Goal: Task Accomplishment & Management: Manage account settings

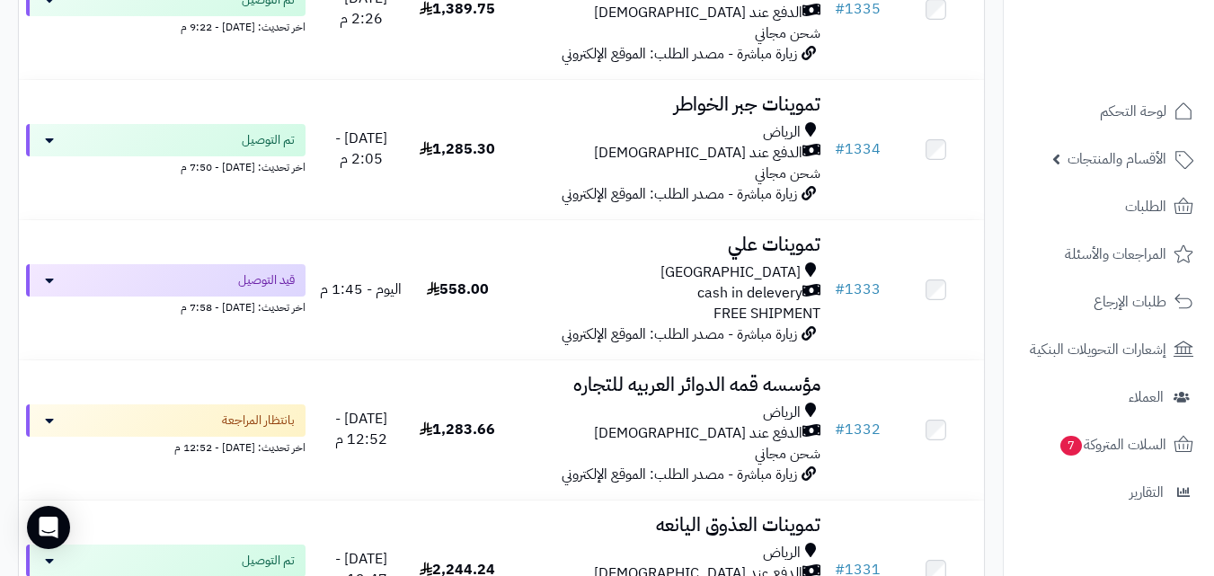
scroll to position [935, 0]
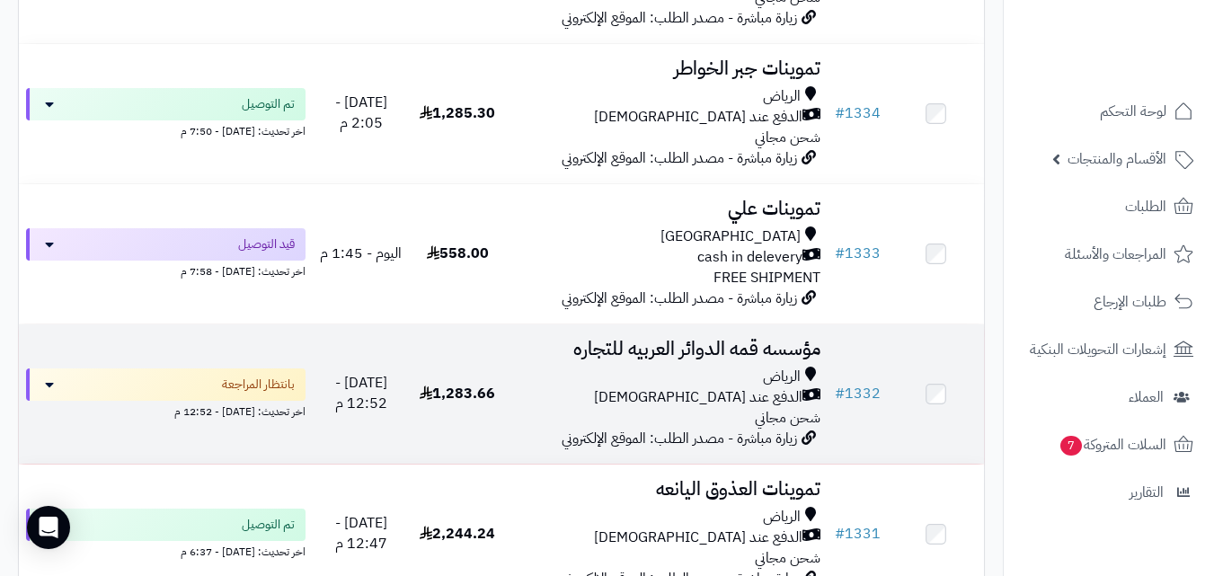
click at [468, 363] on td "1,283.66" at bounding box center [458, 393] width 96 height 139
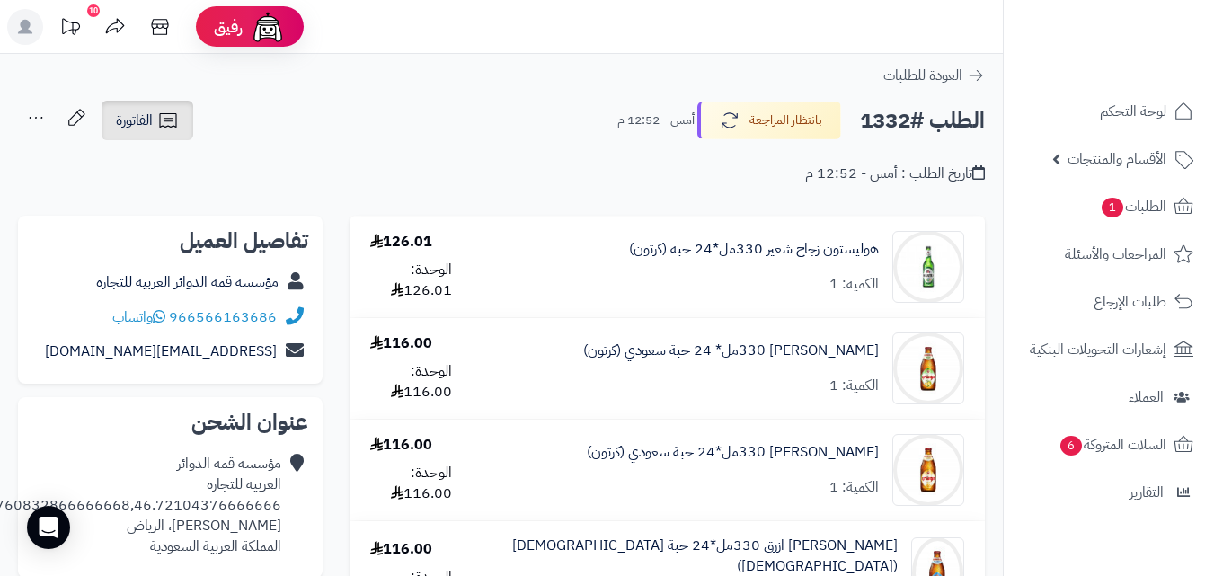
click at [145, 111] on span "الفاتورة" at bounding box center [134, 121] width 37 height 22
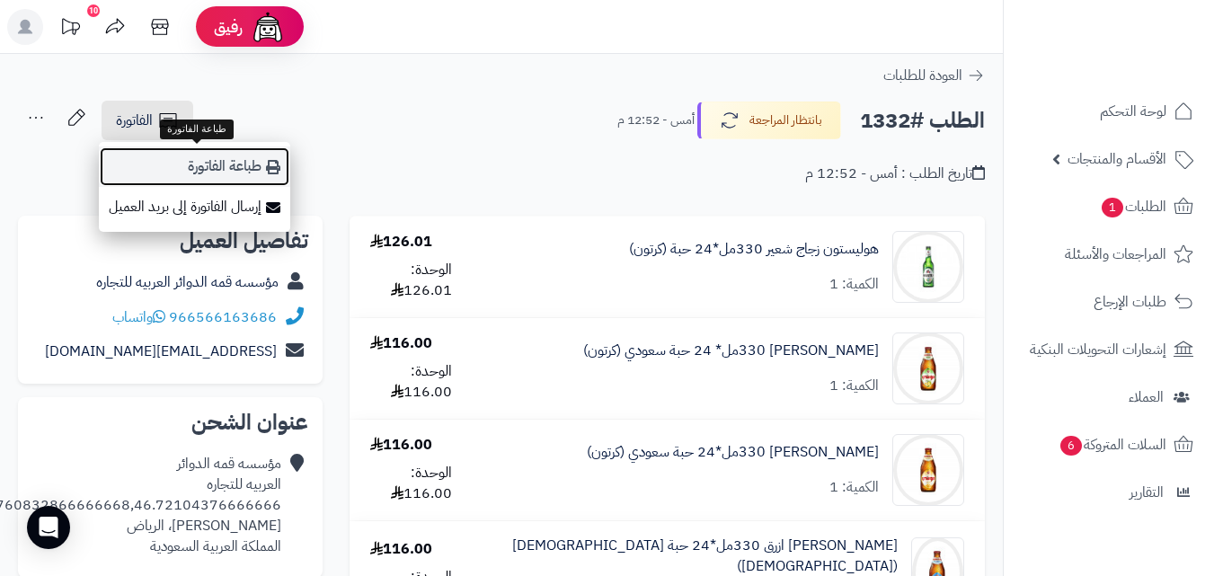
click at [172, 156] on link "طباعة الفاتورة" at bounding box center [194, 166] width 191 height 40
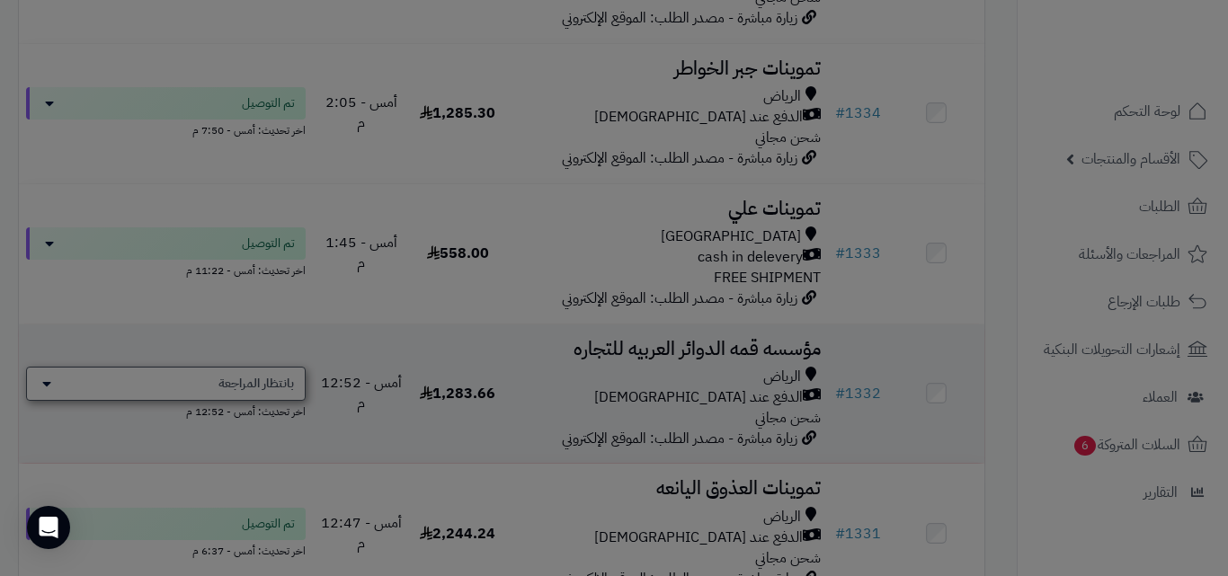
scroll to position [1215, 0]
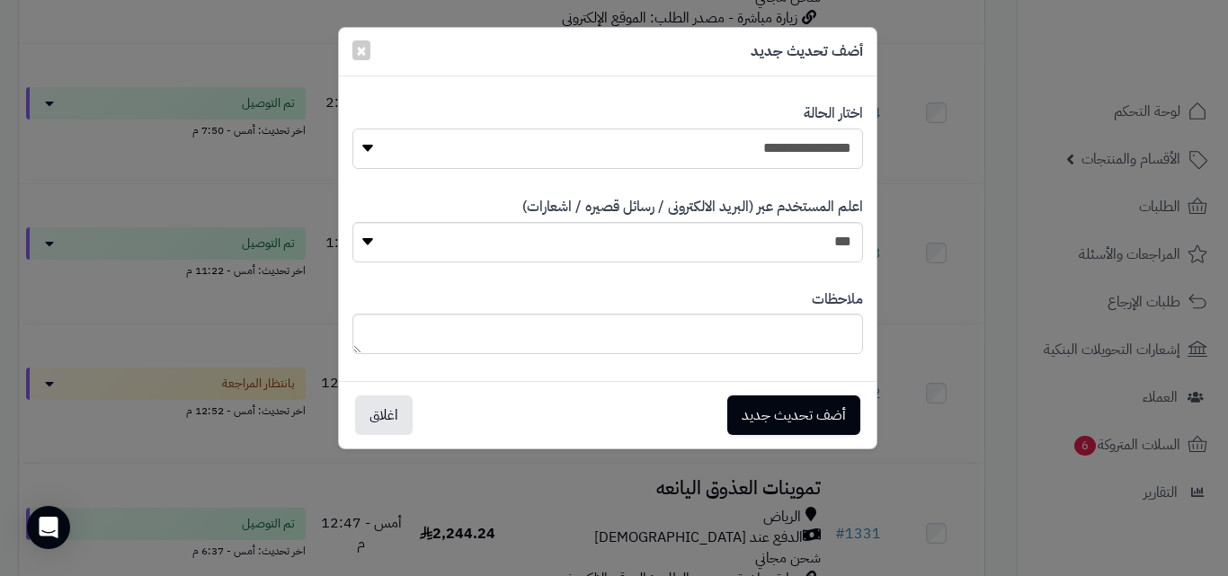
click at [597, 131] on select "**********" at bounding box center [607, 149] width 510 height 40
select select "**"
click at [352, 129] on select "**********" at bounding box center [607, 149] width 510 height 40
click at [773, 420] on button "أضف تحديث جديد" at bounding box center [793, 415] width 133 height 40
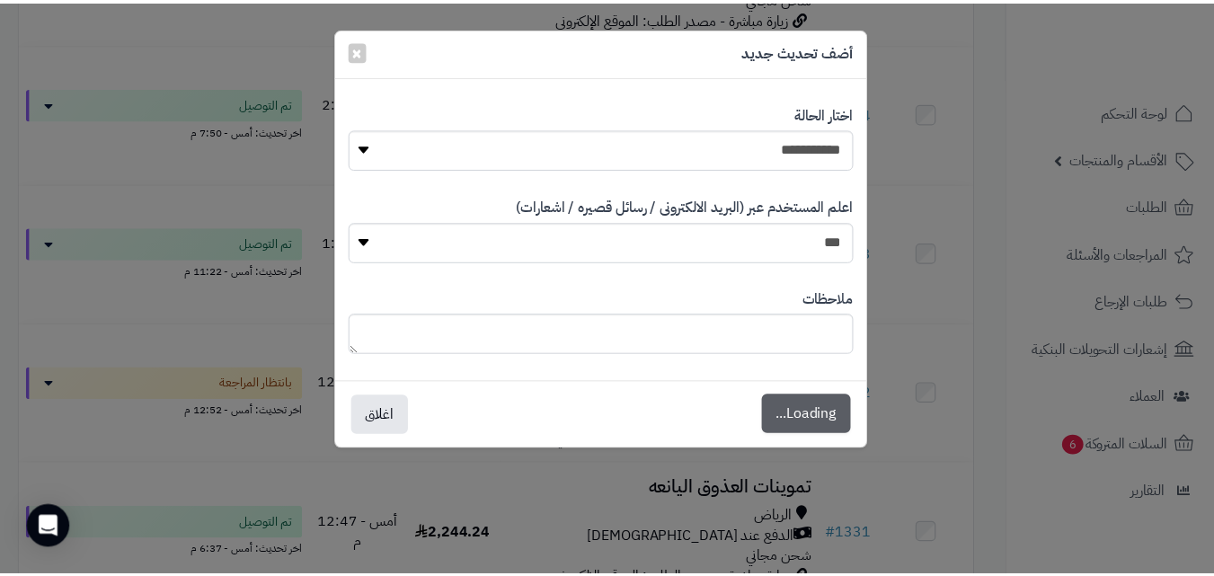
scroll to position [1273, 0]
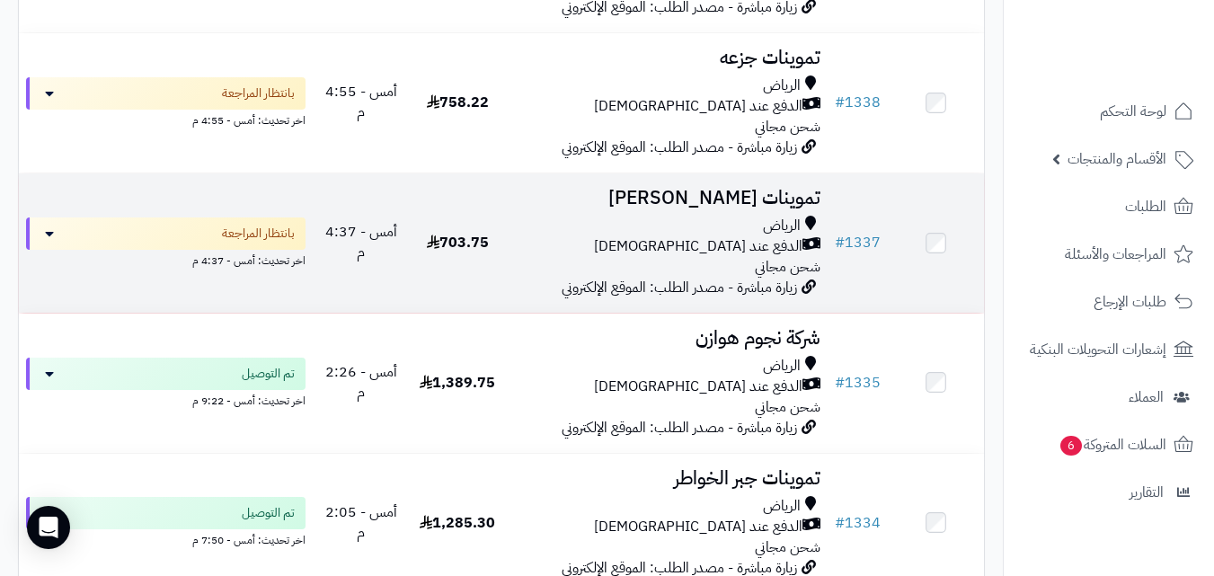
scroll to position [784, 0]
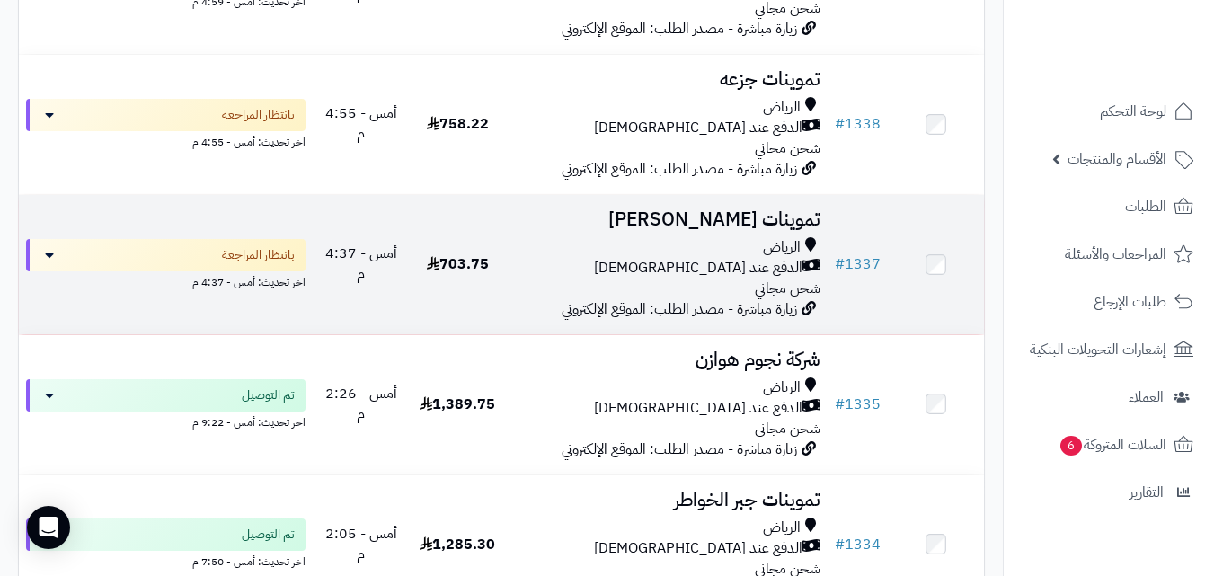
click at [397, 274] on span "أمس - 4:37 م" at bounding box center [361, 264] width 72 height 42
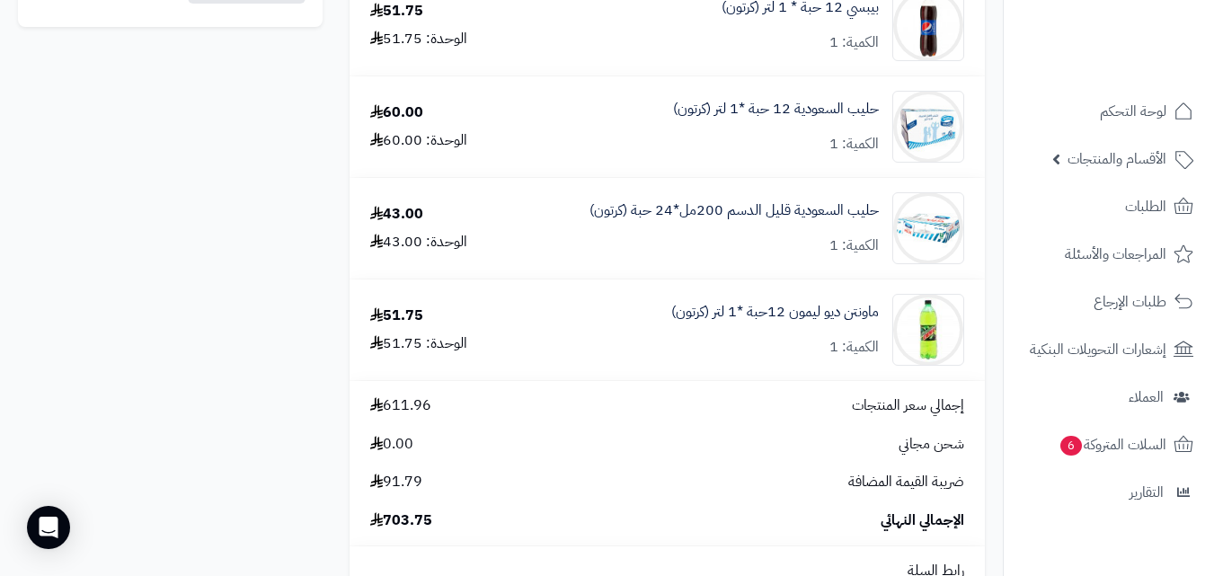
scroll to position [1079, 0]
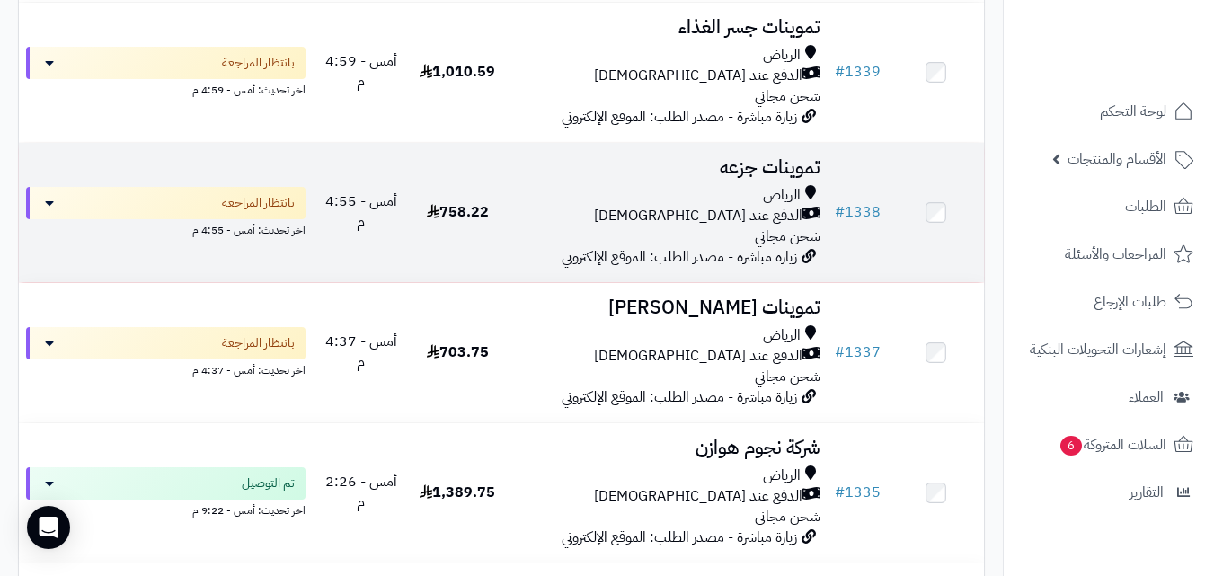
scroll to position [676, 0]
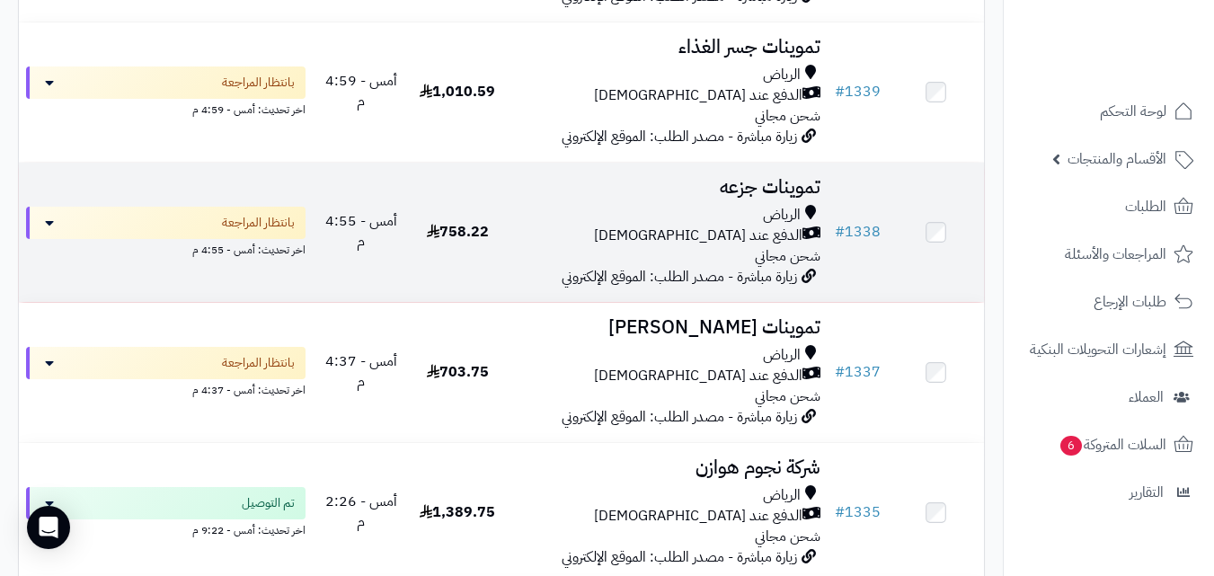
click at [504, 244] on td "758.22" at bounding box center [458, 232] width 96 height 139
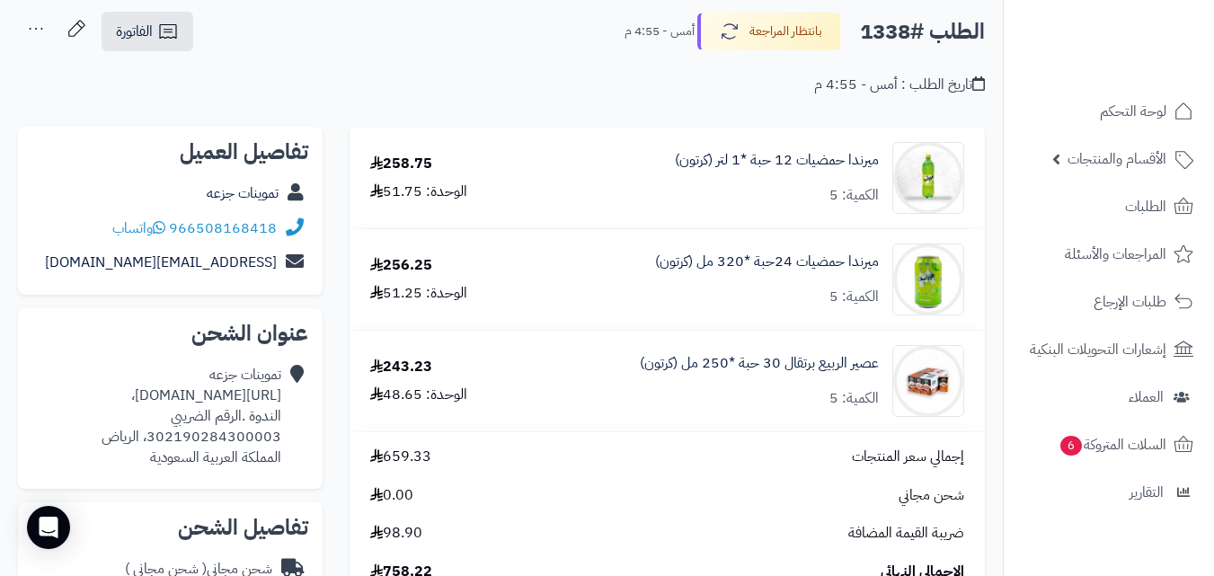
scroll to position [36, 0]
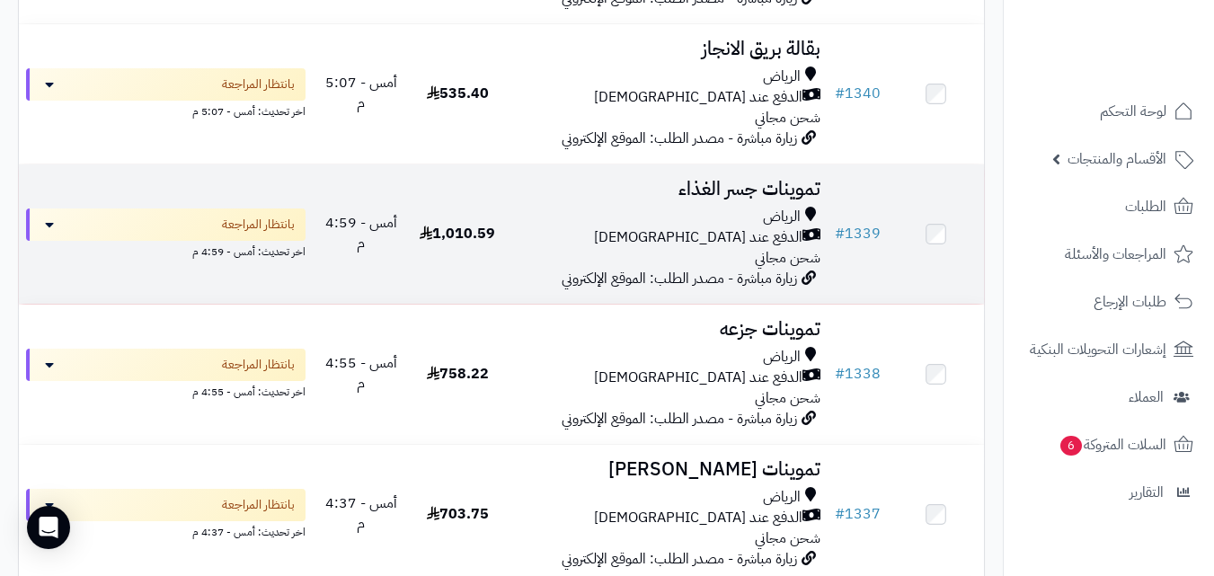
scroll to position [532, 0]
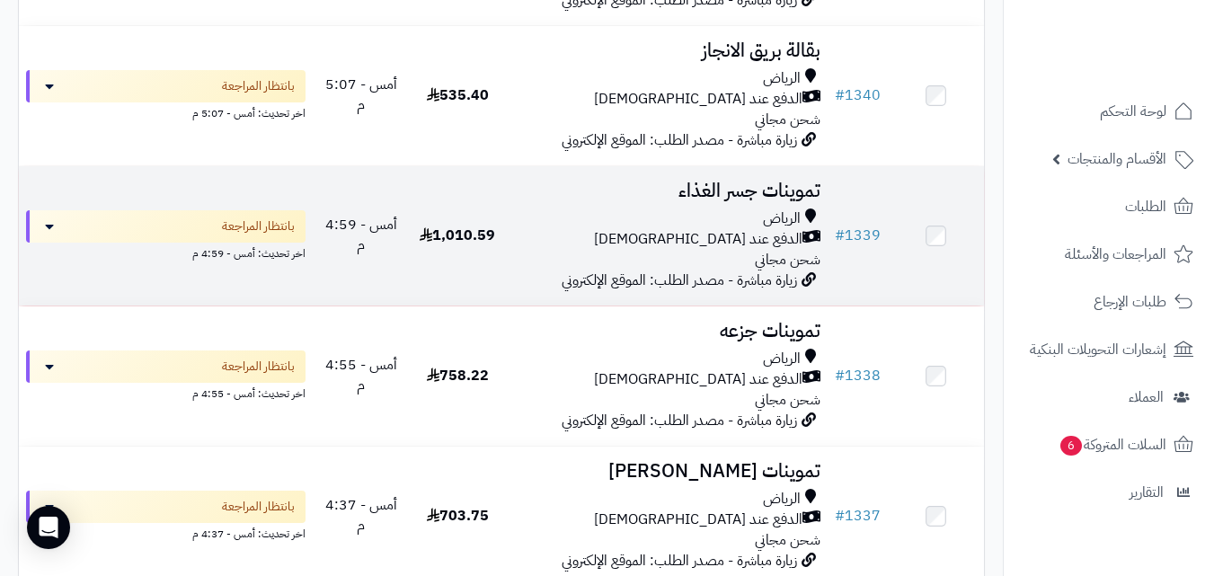
click at [472, 261] on td "1,010.59" at bounding box center [458, 235] width 96 height 139
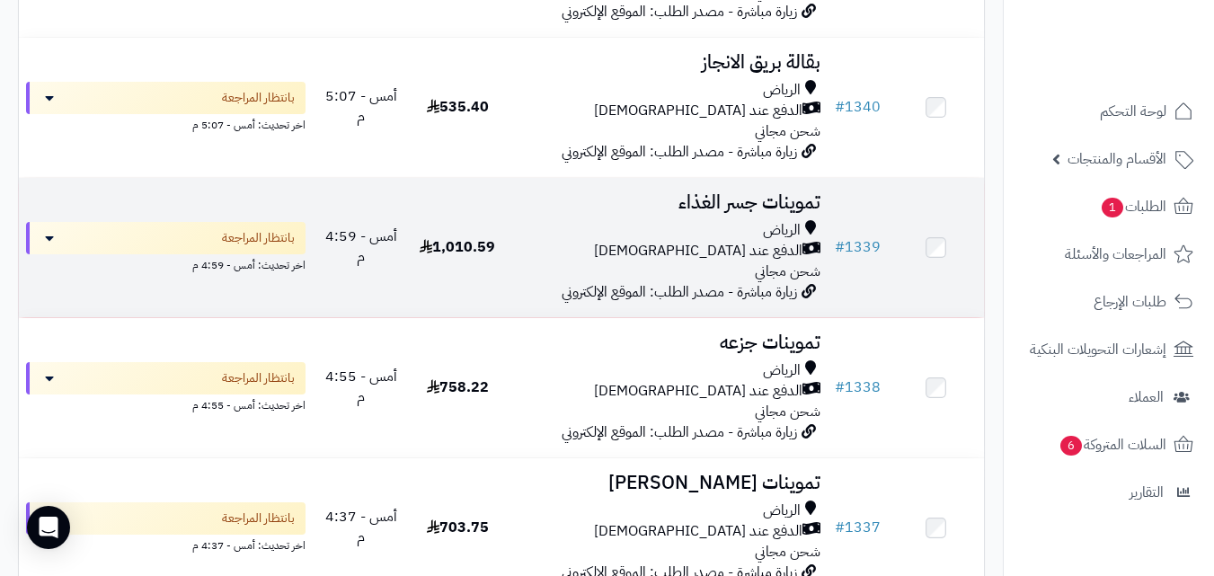
scroll to position [672, 0]
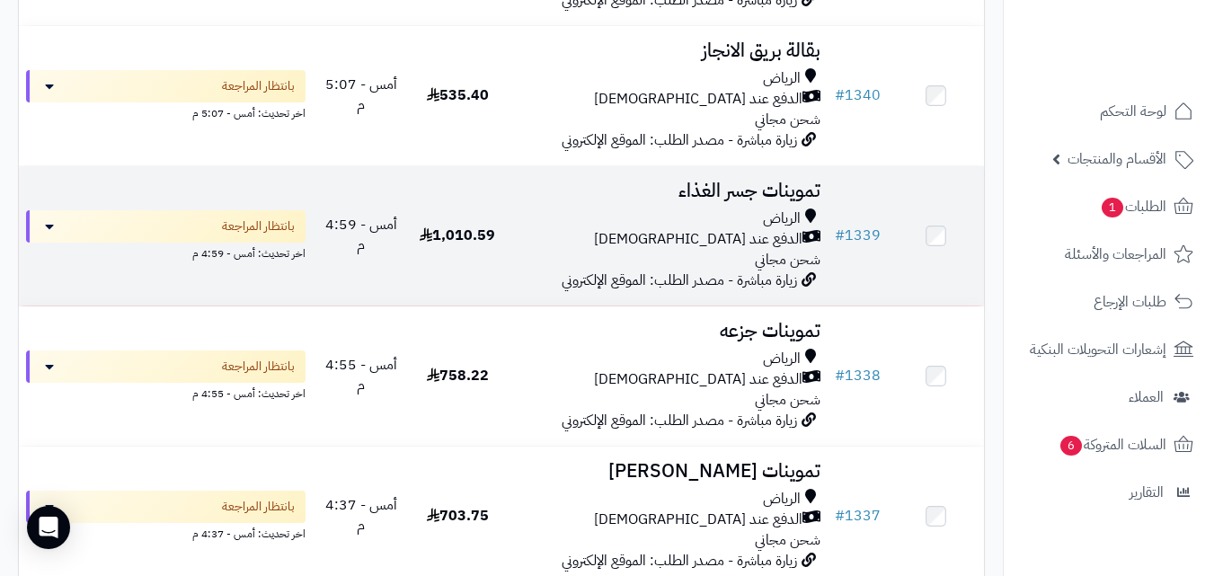
click at [477, 243] on span "1,010.59" at bounding box center [457, 236] width 75 height 22
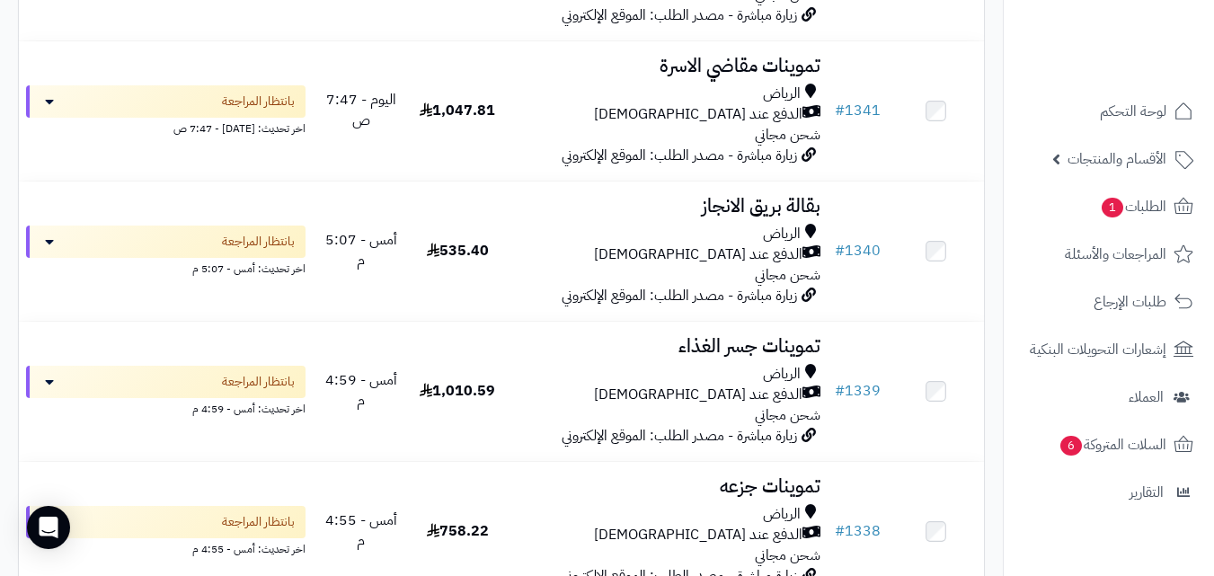
scroll to position [457, 0]
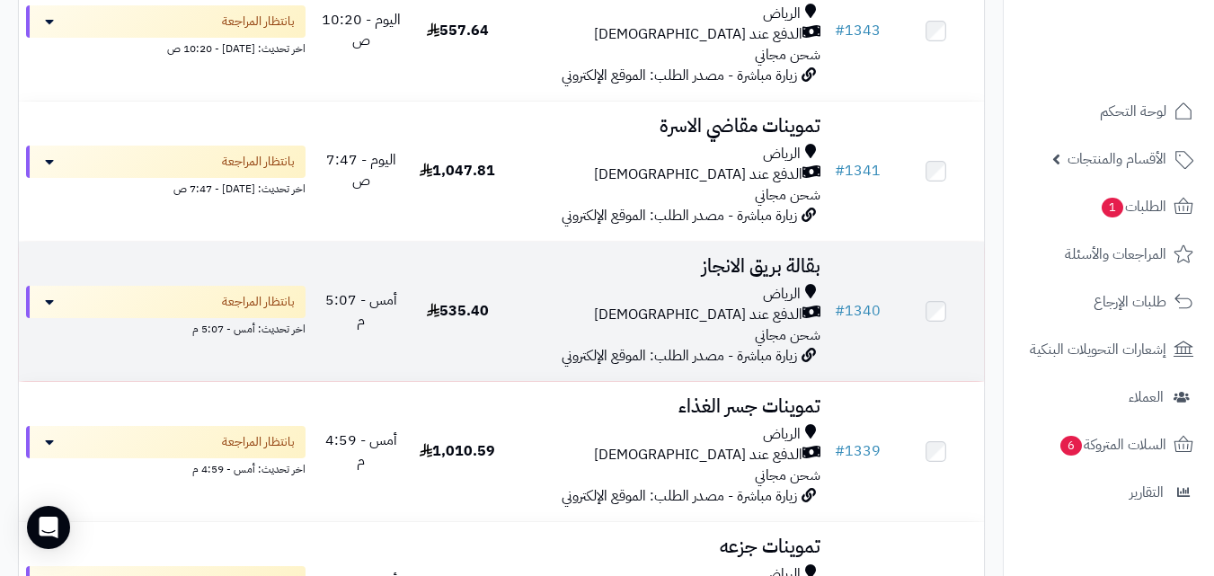
click at [678, 336] on div "[PERSON_NAME] عند الاستلام شحن مجاني" at bounding box center [666, 315] width 307 height 62
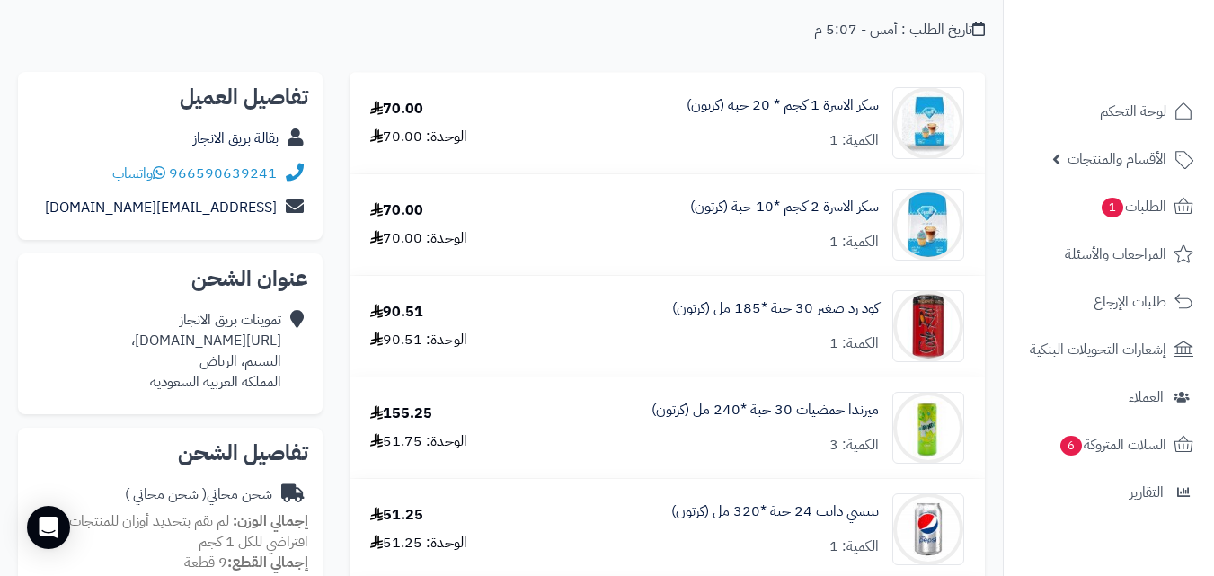
scroll to position [108, 0]
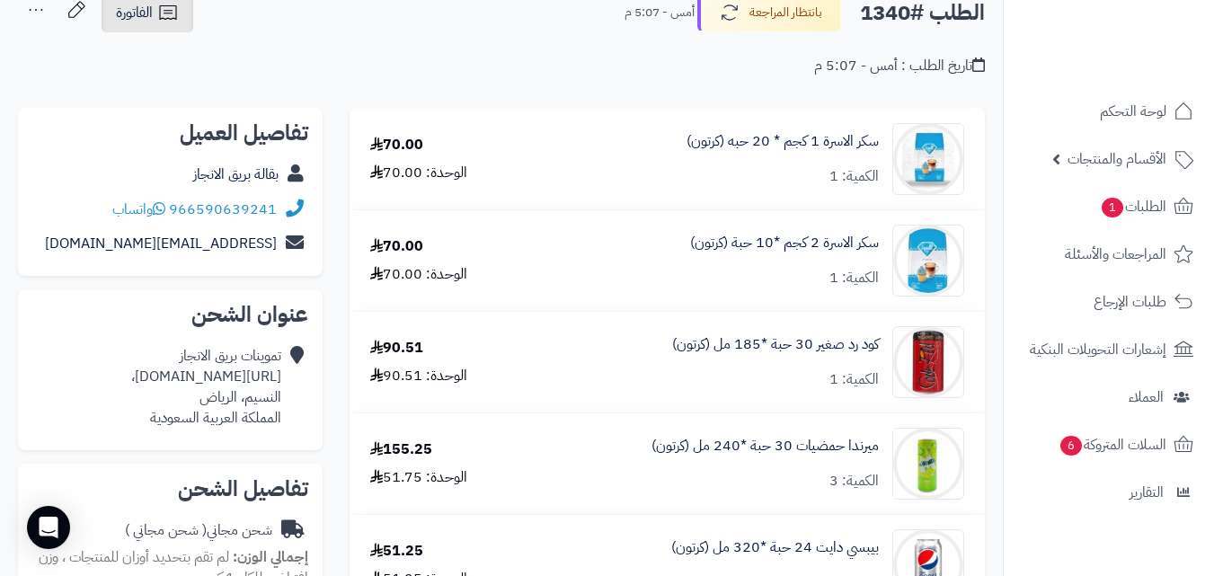
click at [164, 16] on icon at bounding box center [168, 13] width 22 height 22
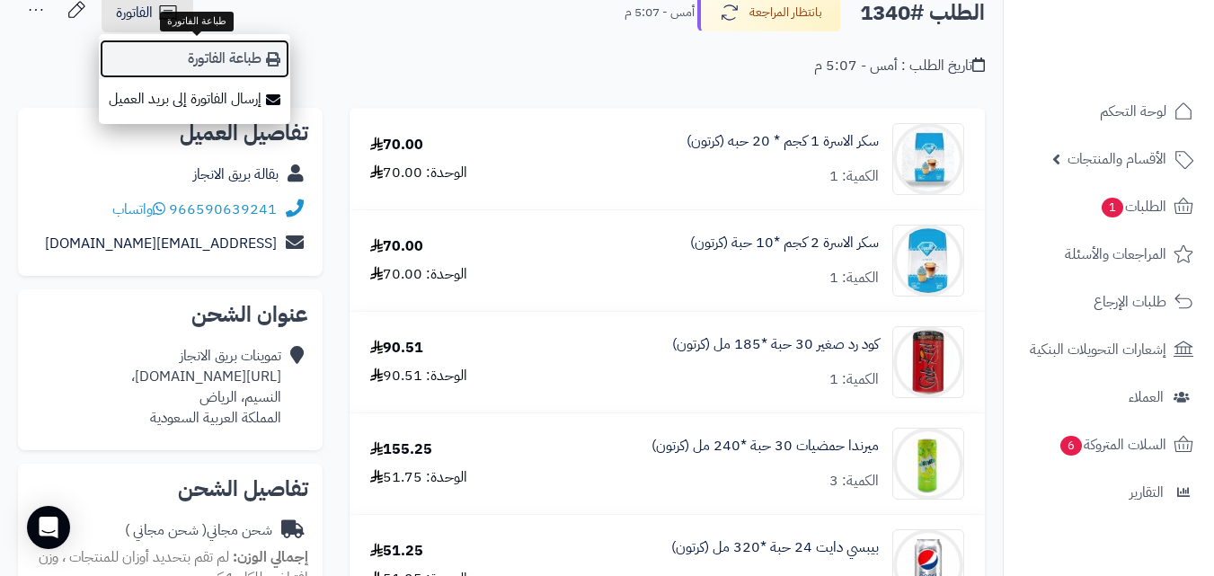
click at [169, 51] on link "طباعة الفاتورة" at bounding box center [194, 59] width 191 height 40
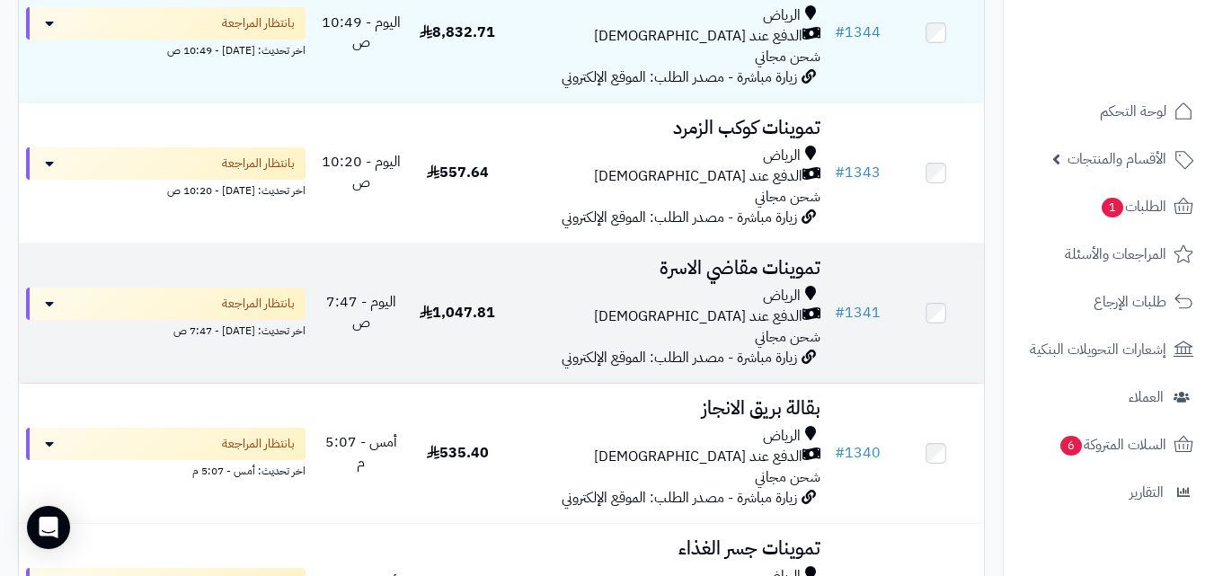
scroll to position [313, 0]
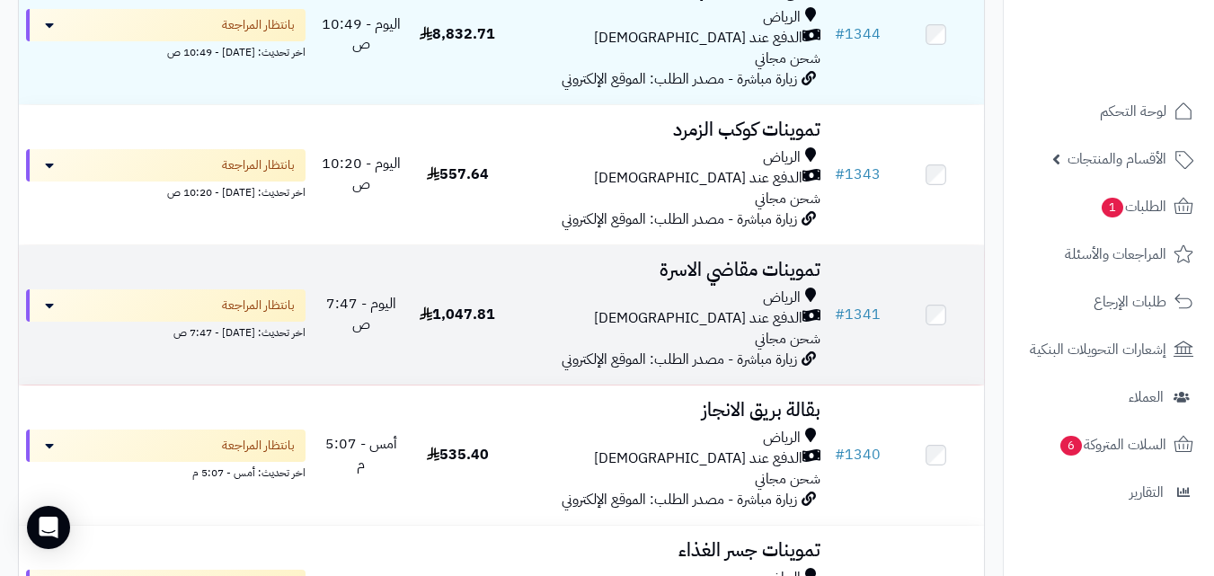
click at [558, 342] on div "الرياض الدفع عند الاستلام شحن مجاني" at bounding box center [666, 319] width 307 height 62
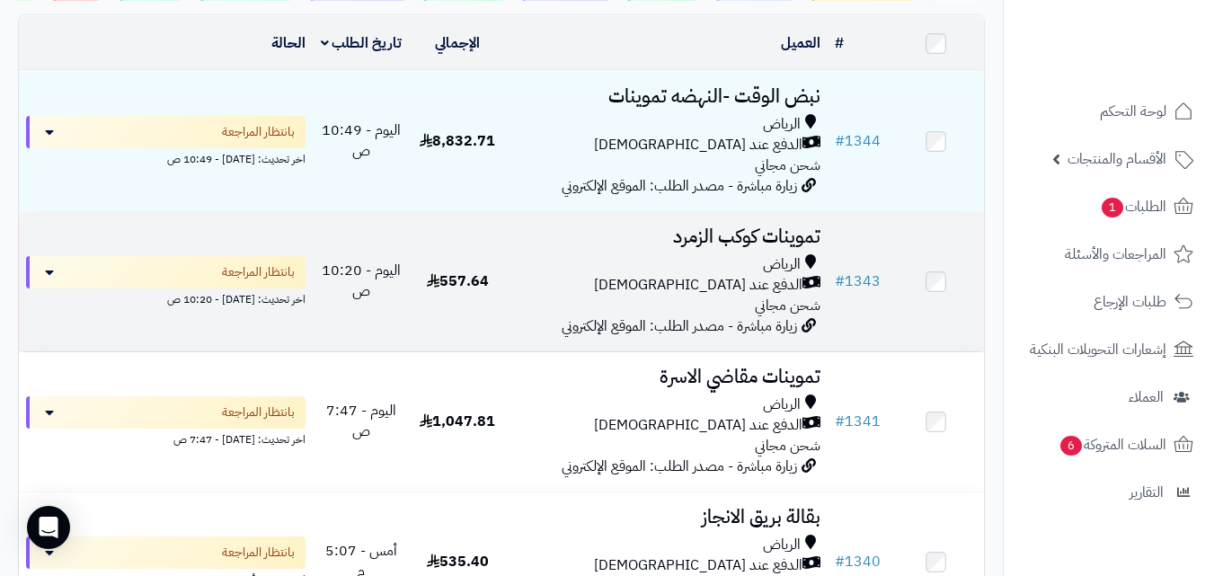
scroll to position [205, 0]
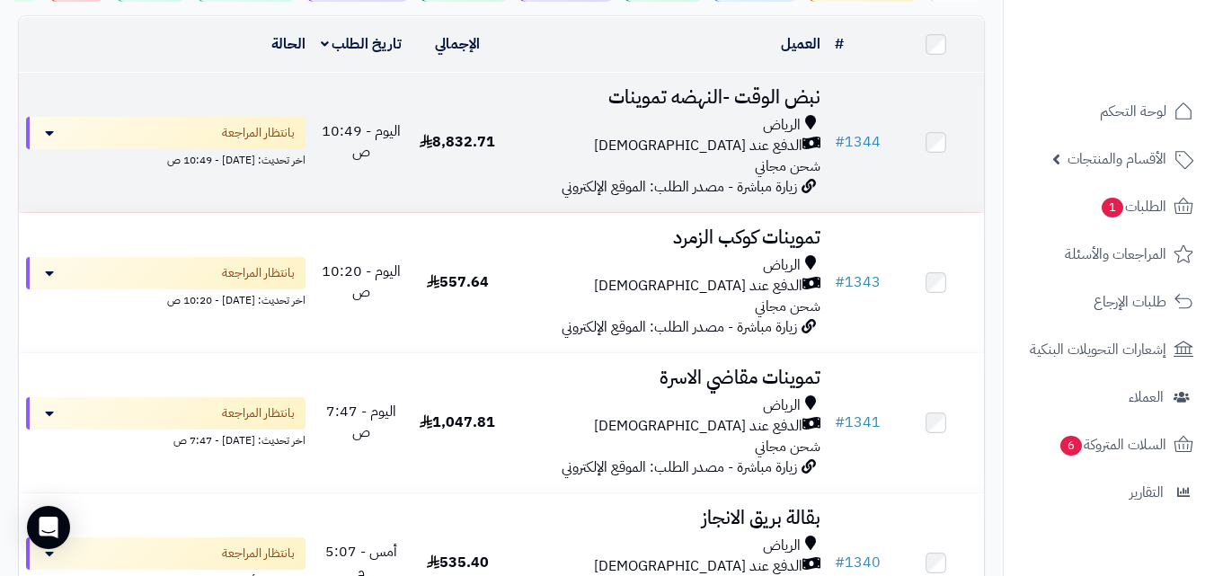
click at [574, 188] on span "زيارة مباشرة - مصدر الطلب: الموقع الإلكتروني" at bounding box center [679, 187] width 235 height 22
click at [682, 136] on div "الرياض" at bounding box center [666, 125] width 307 height 21
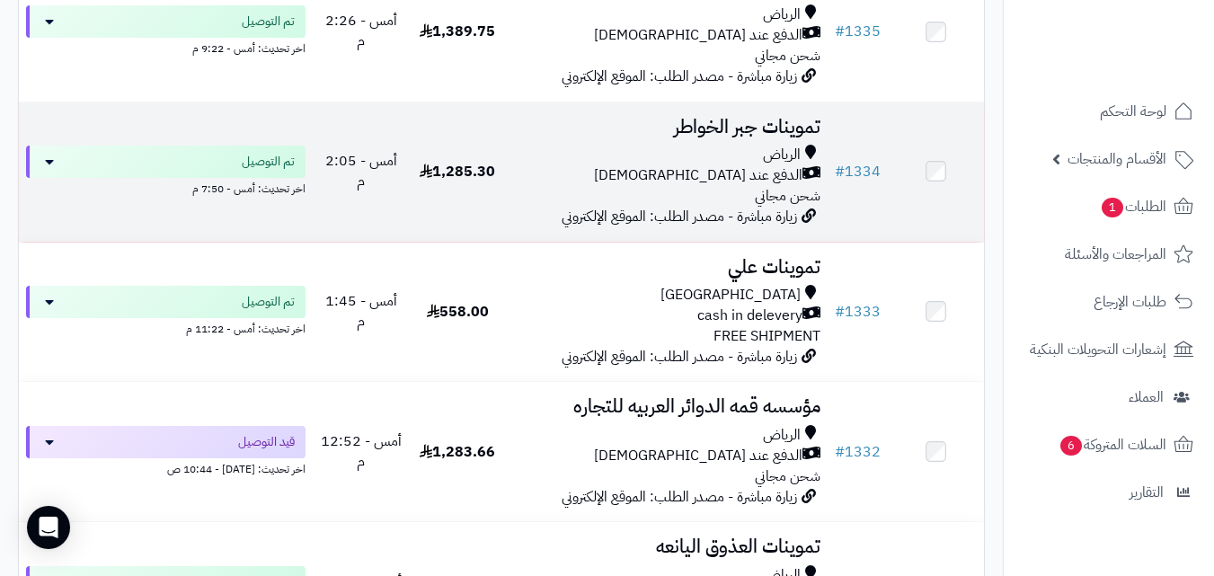
scroll to position [1319, 0]
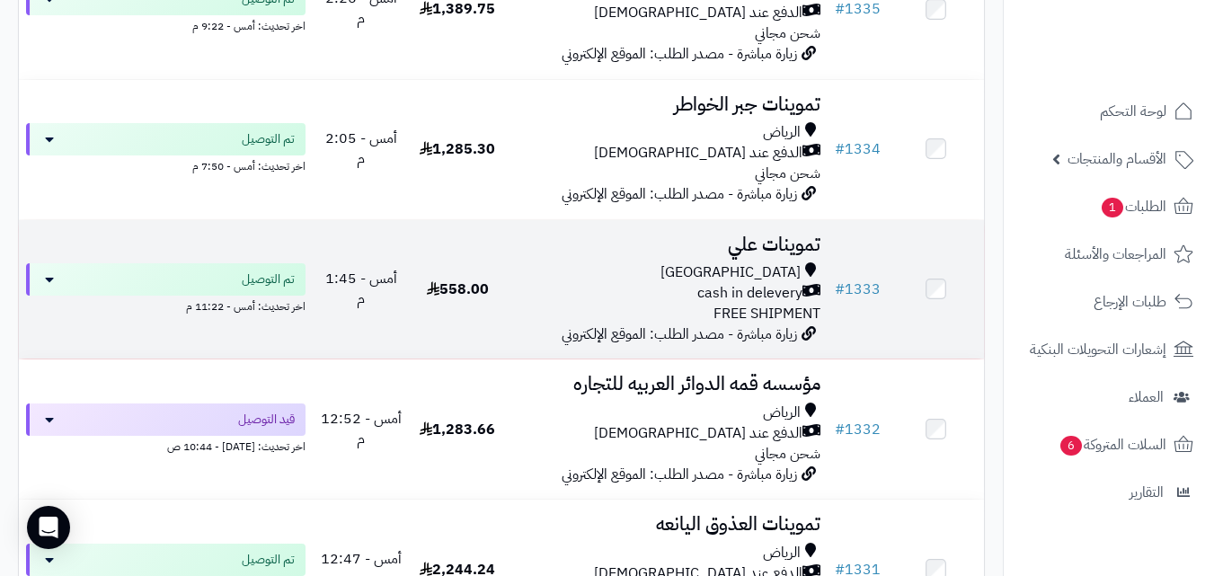
click at [630, 274] on div "Riyadh" at bounding box center [666, 272] width 307 height 21
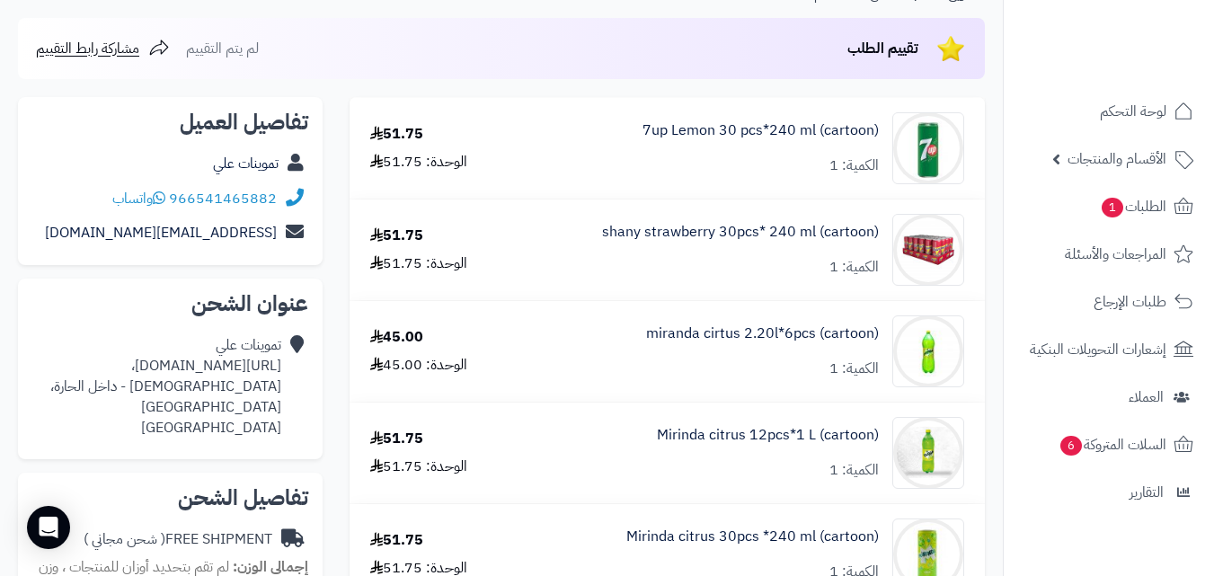
scroll to position [216, 0]
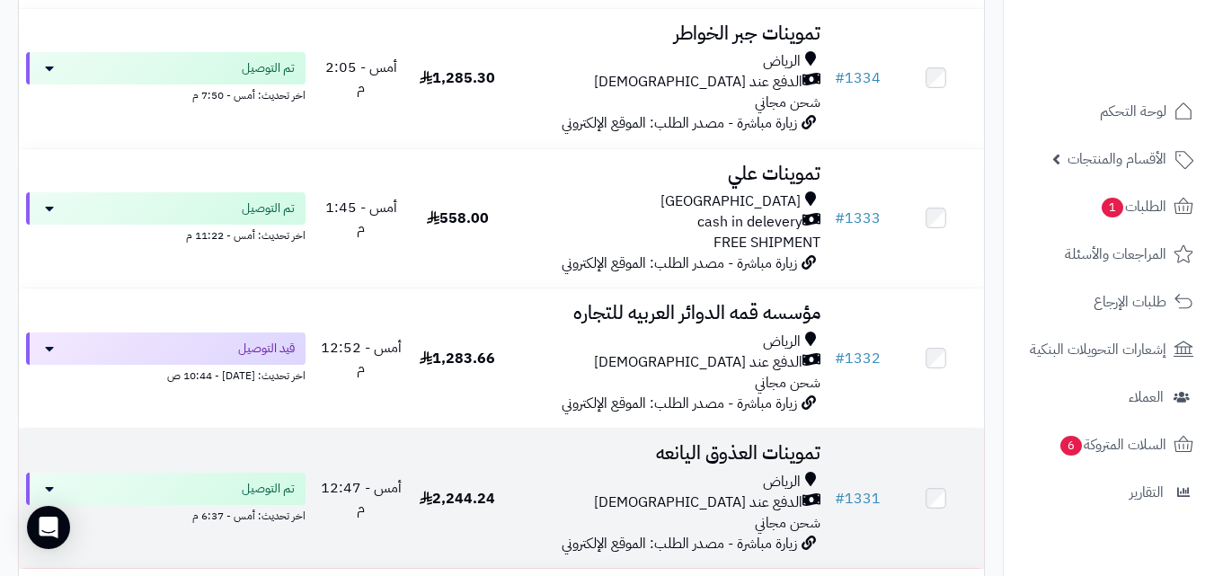
scroll to position [1391, 0]
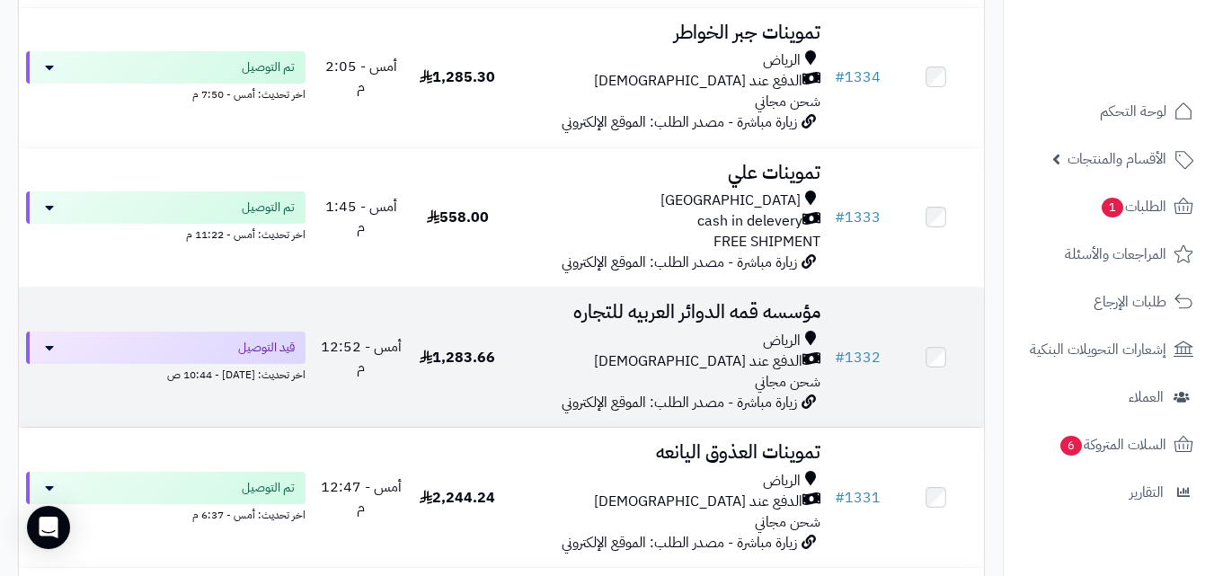
click at [542, 364] on div "الدفع عند [DEMOGRAPHIC_DATA]" at bounding box center [666, 361] width 307 height 21
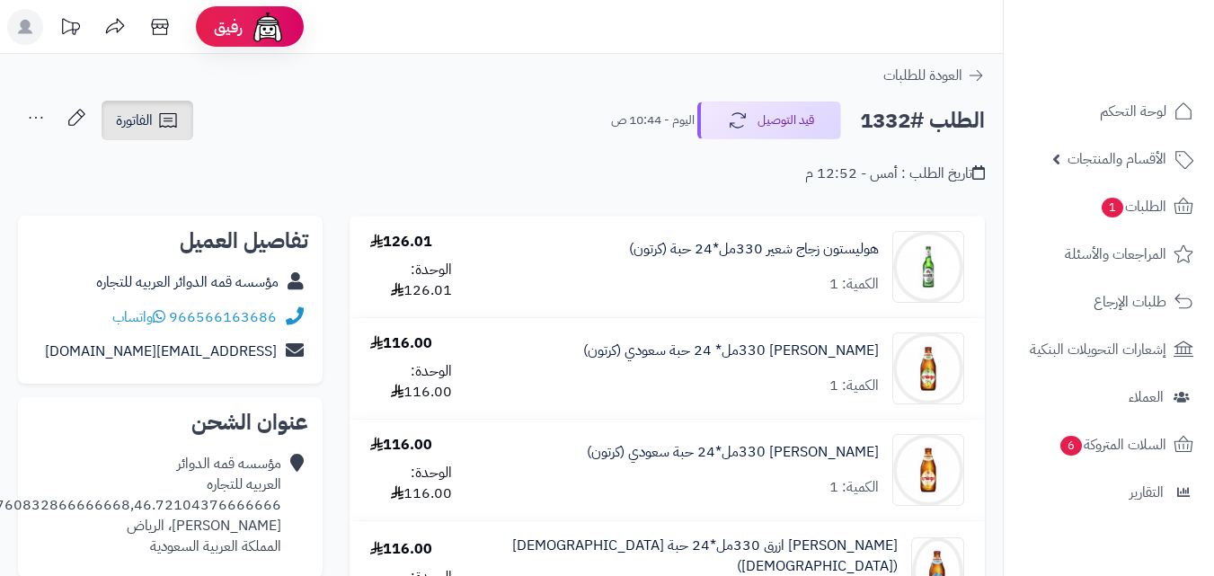
click at [173, 122] on icon at bounding box center [168, 121] width 22 height 22
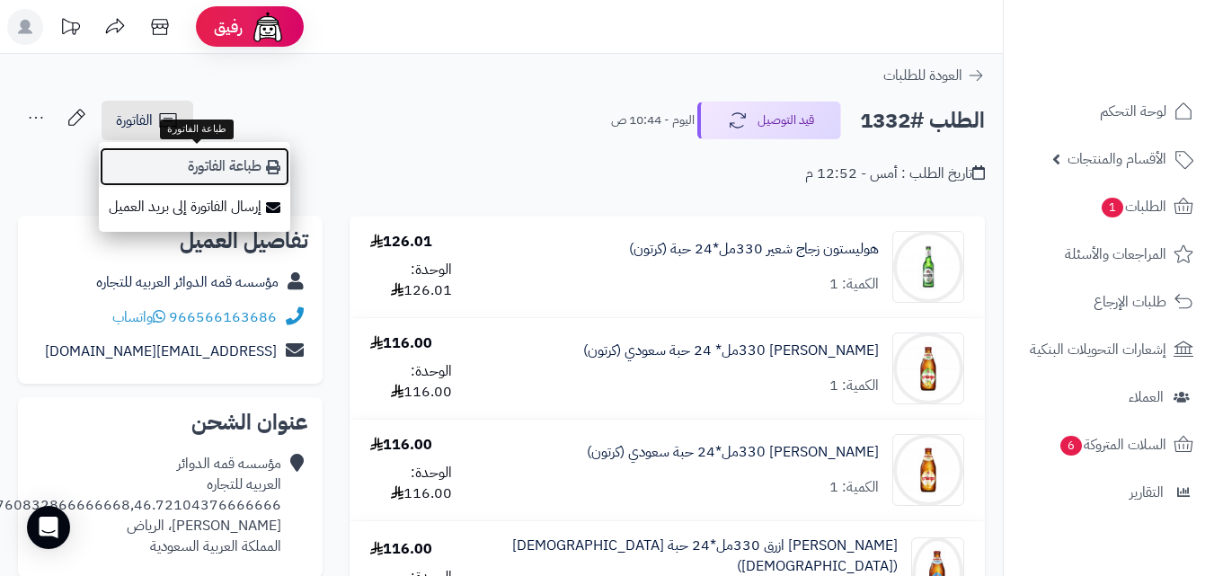
click at [193, 172] on link "طباعة الفاتورة" at bounding box center [194, 166] width 191 height 40
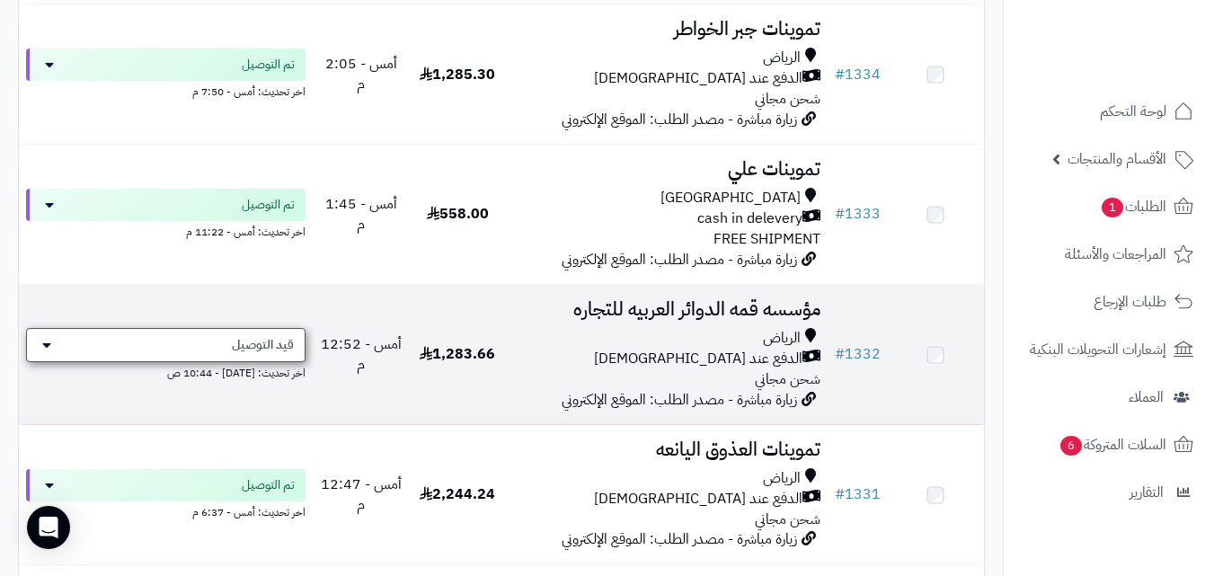
scroll to position [1391, 0]
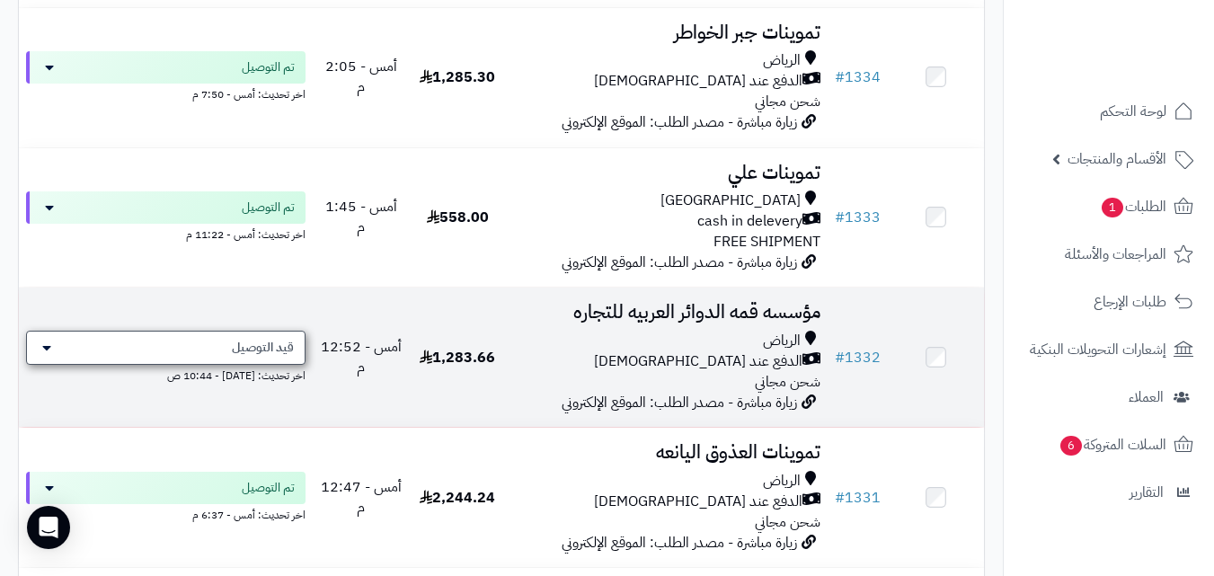
click at [143, 360] on div "قيد التوصيل" at bounding box center [166, 348] width 280 height 34
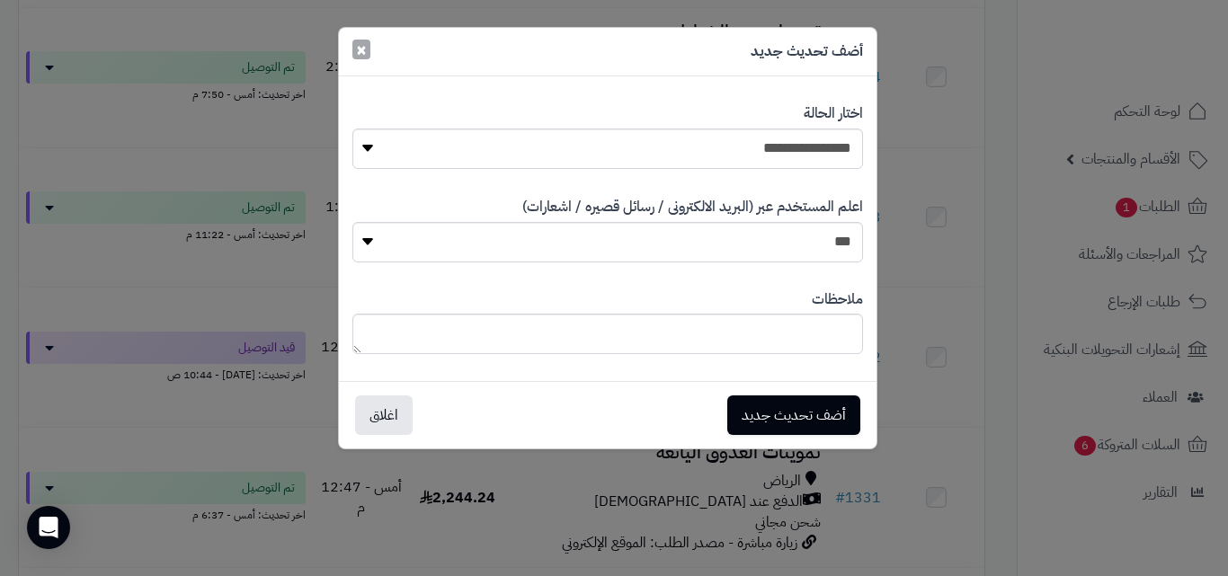
click at [364, 39] on span "×" at bounding box center [361, 49] width 11 height 27
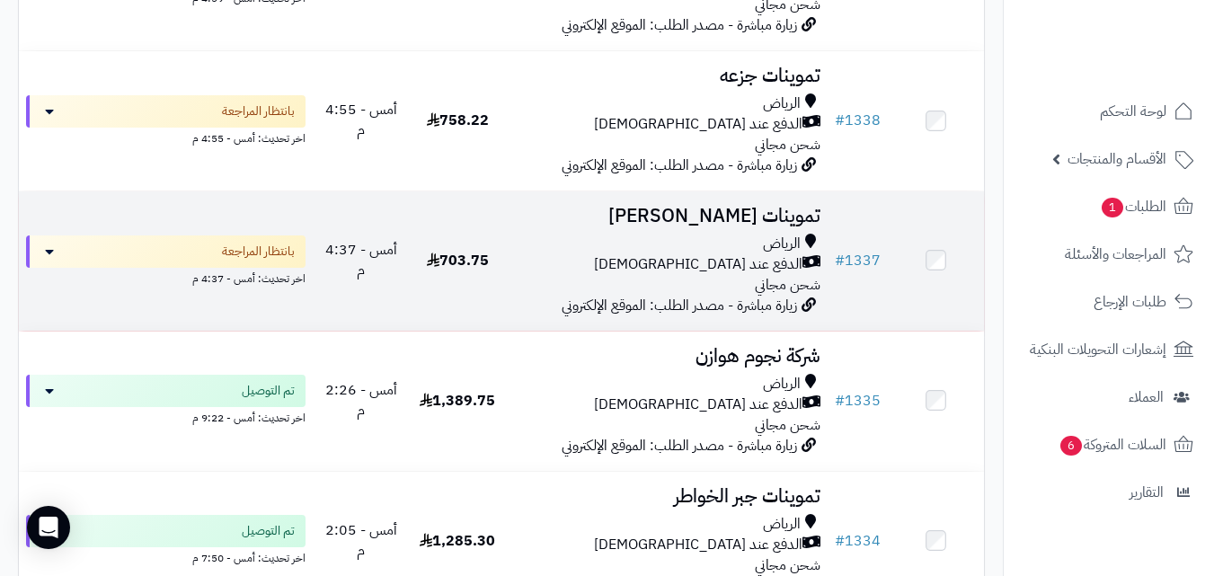
scroll to position [924, 0]
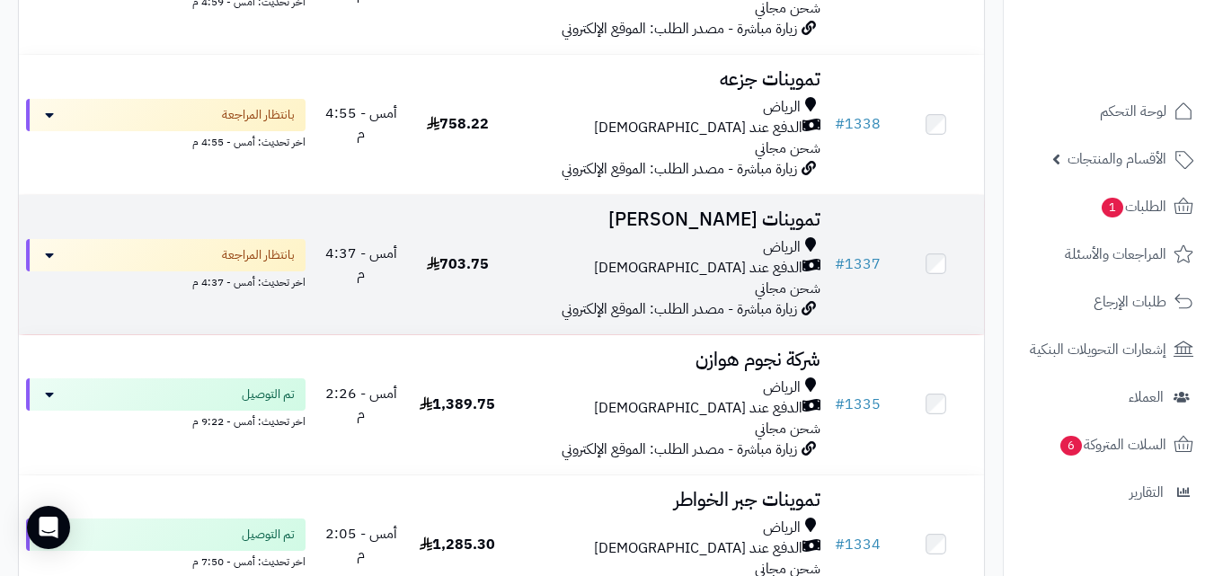
click at [497, 274] on td "703.75" at bounding box center [458, 264] width 96 height 139
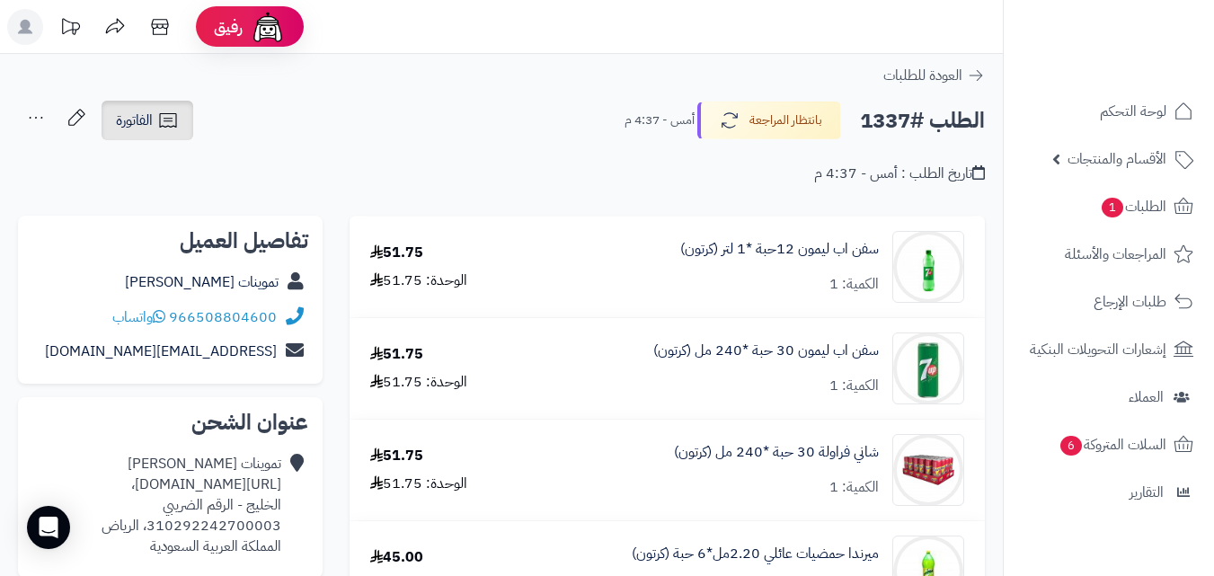
click at [187, 112] on link "الفاتورة" at bounding box center [148, 121] width 92 height 40
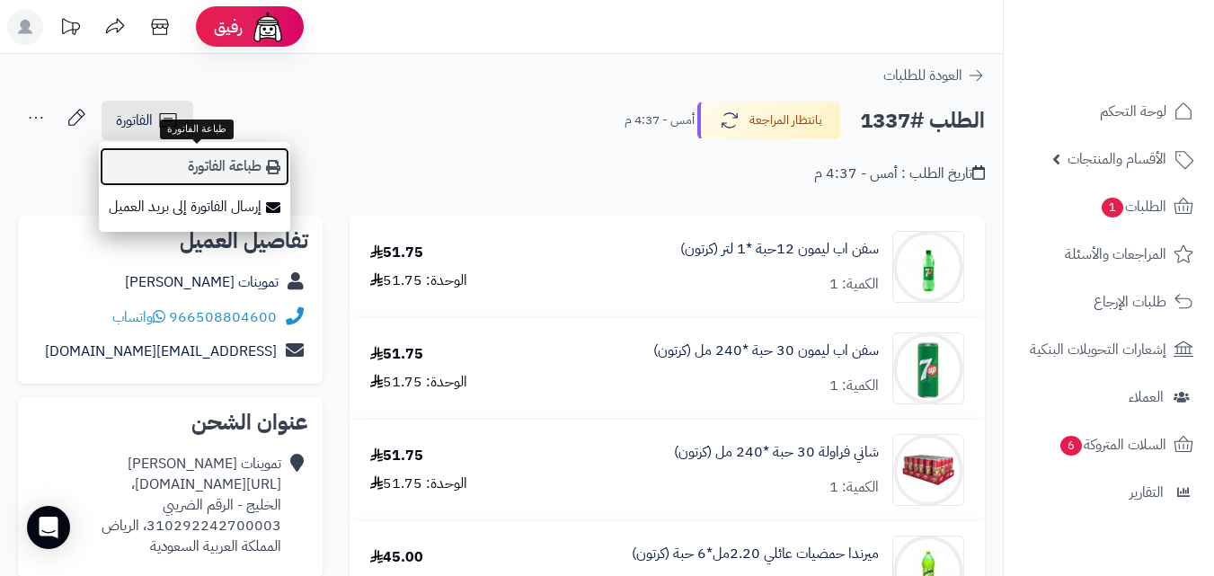
click at [209, 163] on link "طباعة الفاتورة" at bounding box center [194, 166] width 191 height 40
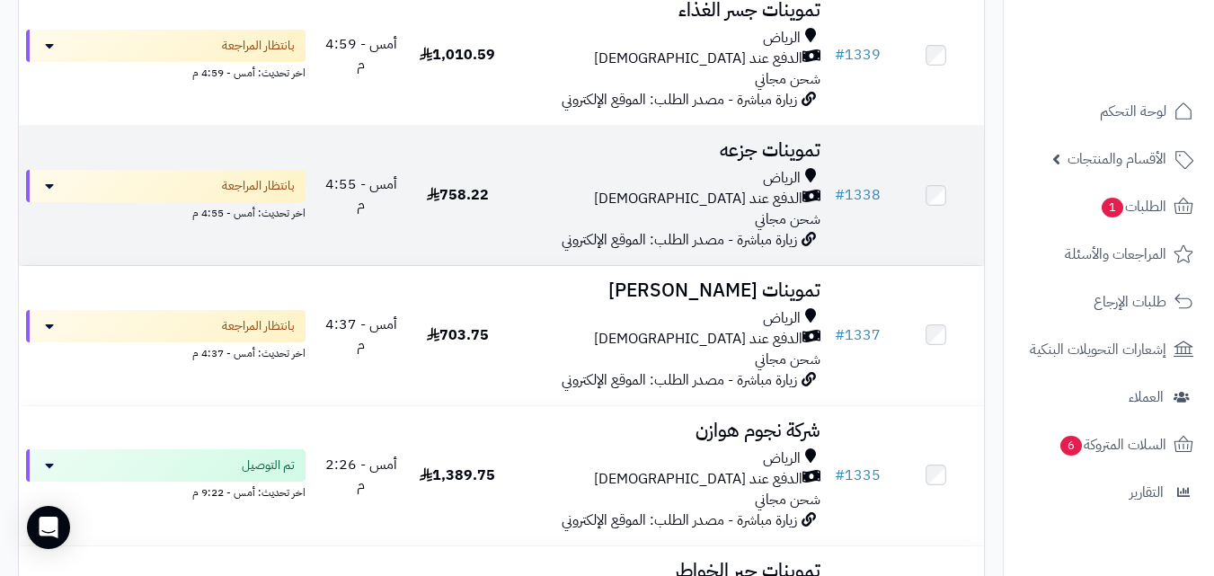
scroll to position [852, 0]
click at [549, 227] on div "الرياض الدفع عند الاستلام شحن مجاني" at bounding box center [666, 200] width 307 height 62
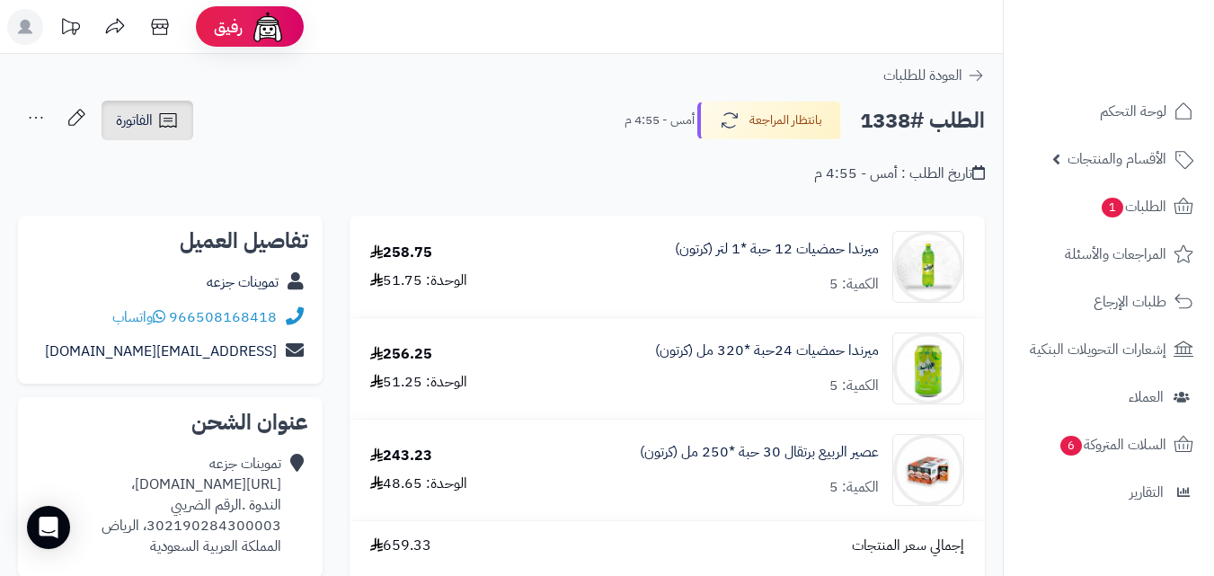
click at [165, 133] on link "الفاتورة" at bounding box center [148, 121] width 92 height 40
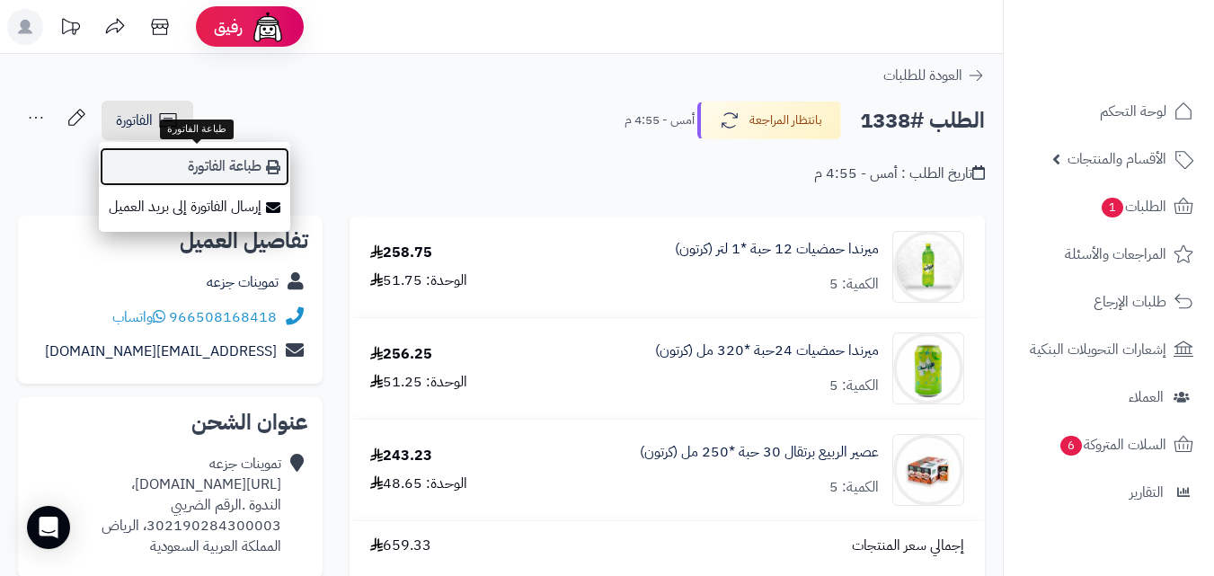
click at [174, 159] on link "طباعة الفاتورة" at bounding box center [194, 166] width 191 height 40
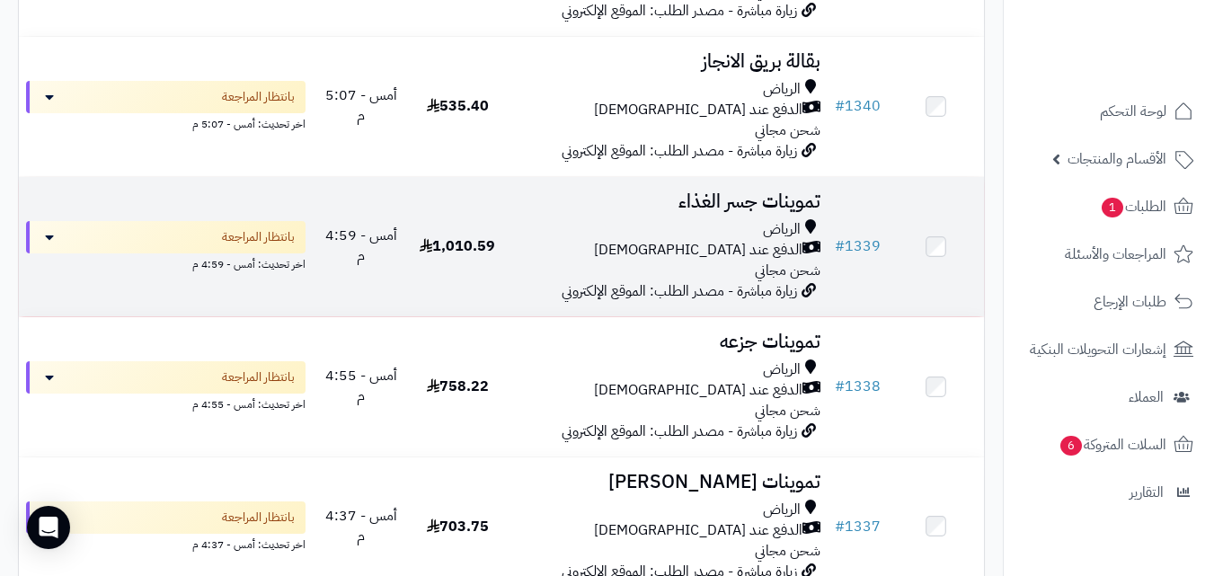
scroll to position [636, 0]
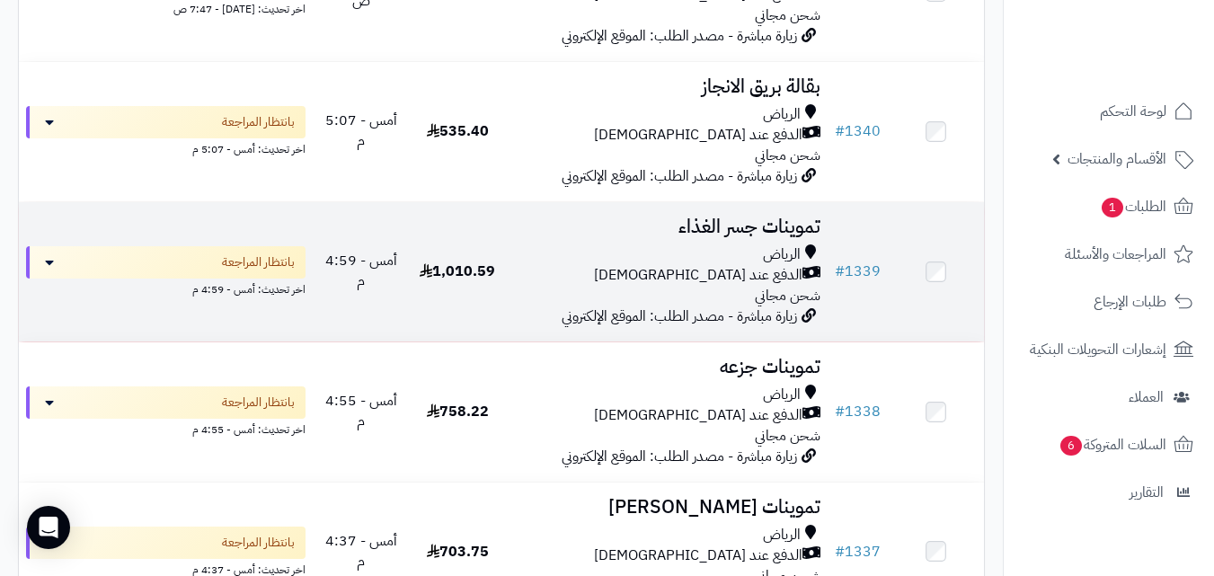
click at [363, 268] on td "أمس - 4:59 م" at bounding box center [361, 271] width 96 height 139
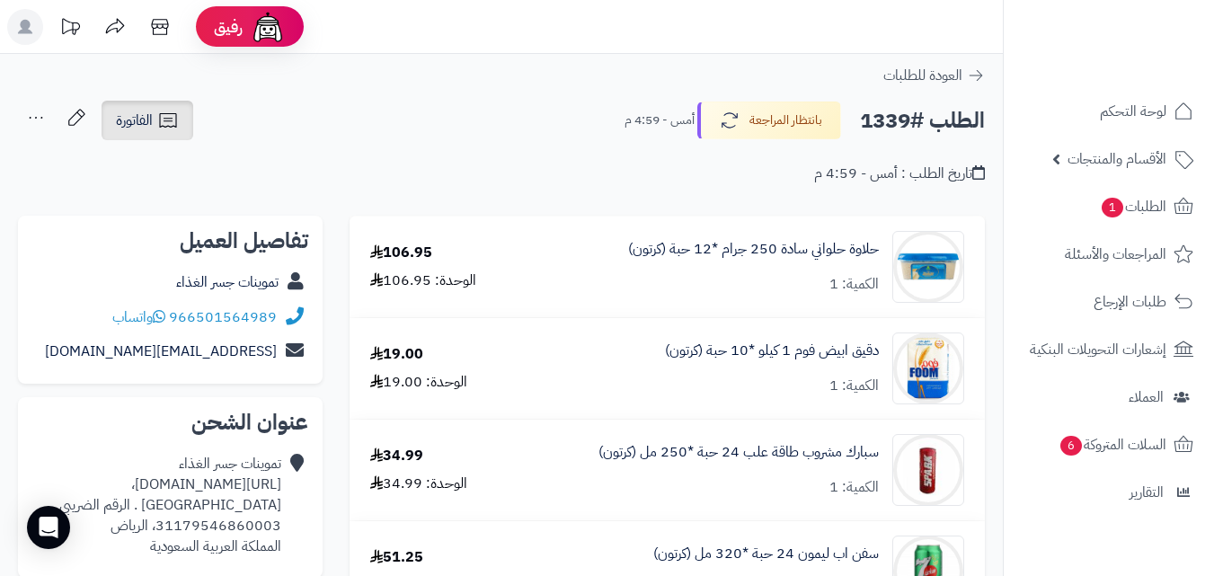
click at [126, 106] on link "الفاتورة" at bounding box center [148, 121] width 92 height 40
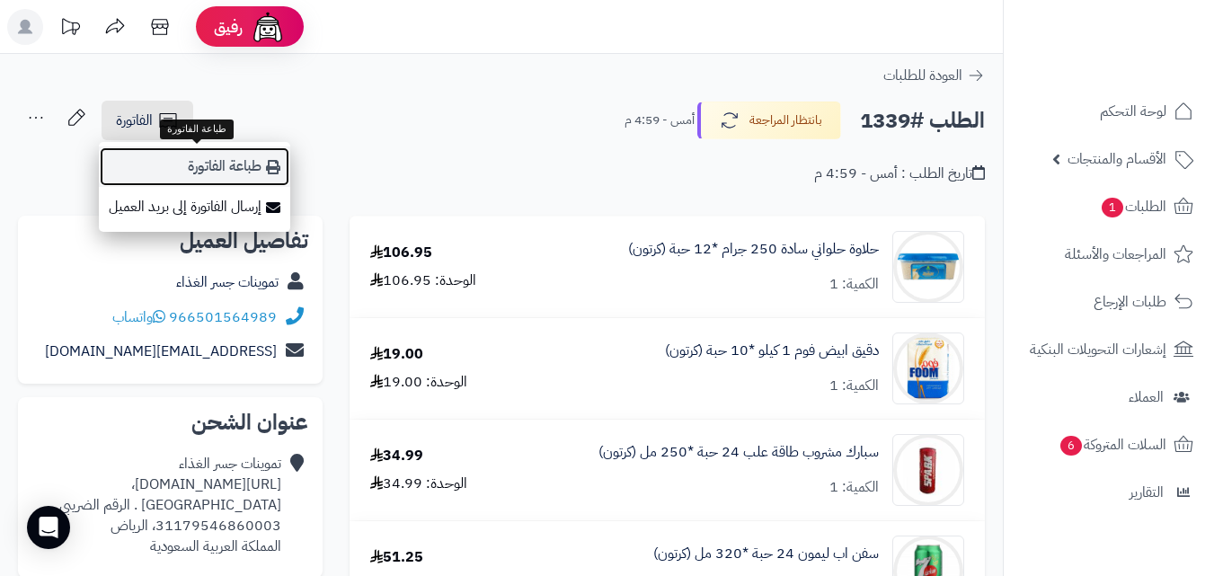
click at [278, 174] on link "طباعة الفاتورة" at bounding box center [194, 166] width 191 height 40
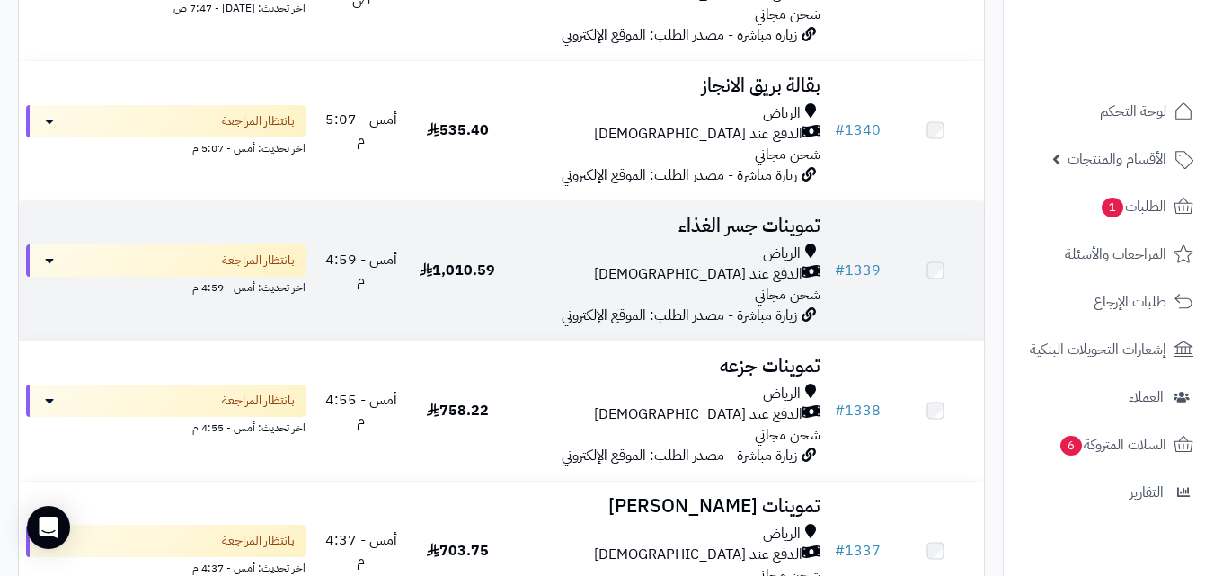
scroll to position [600, 0]
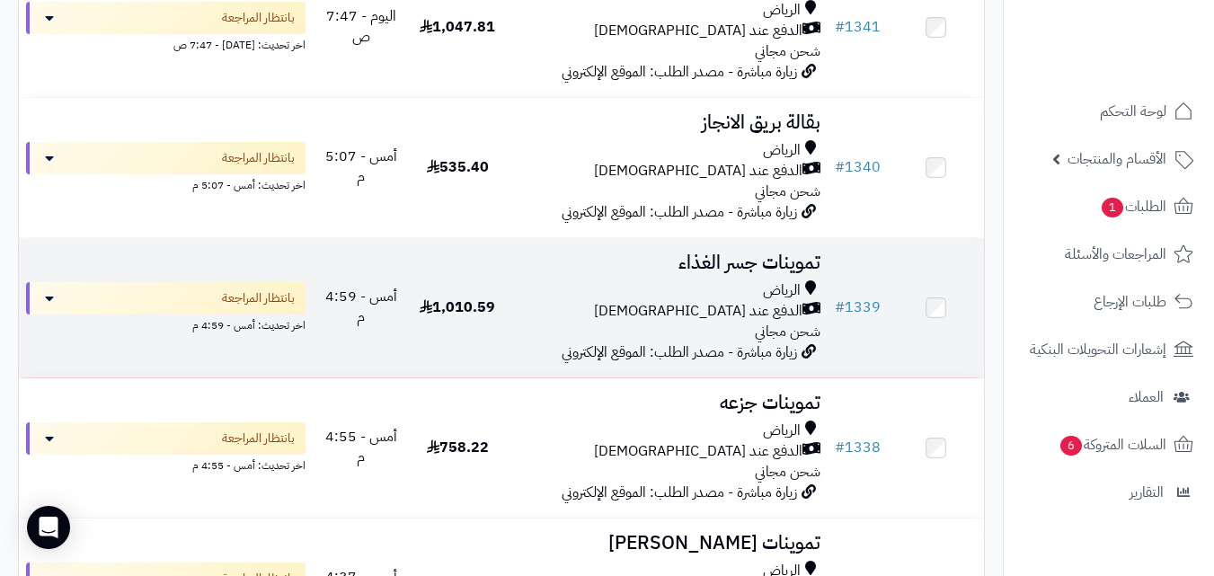
click at [625, 313] on div "الدفع عند [DEMOGRAPHIC_DATA]" at bounding box center [666, 311] width 307 height 21
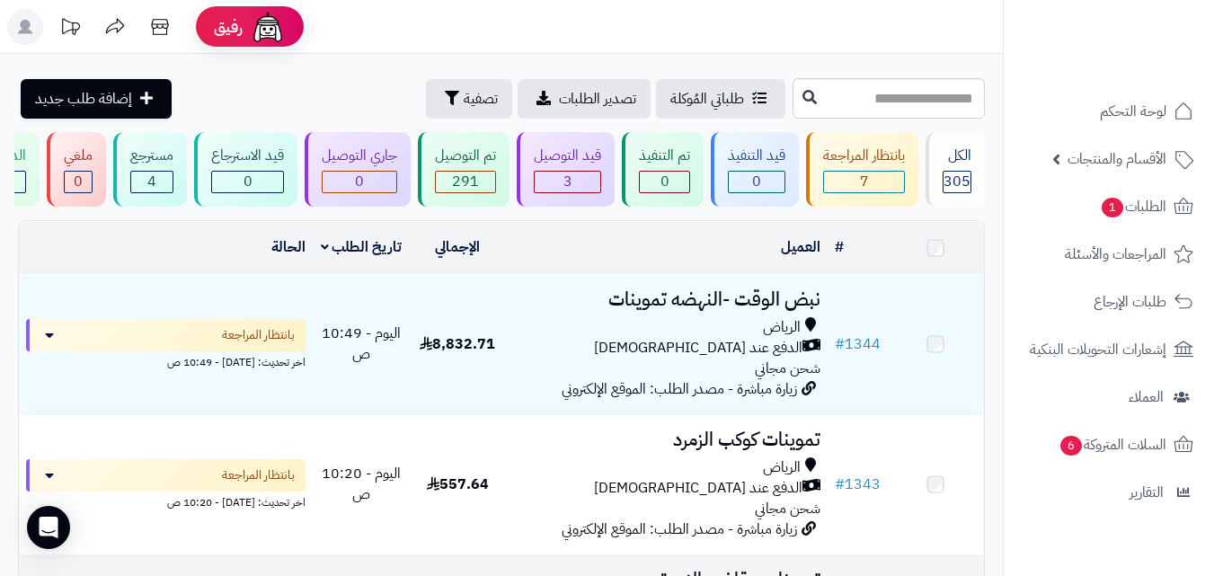
scroll to position [421, 0]
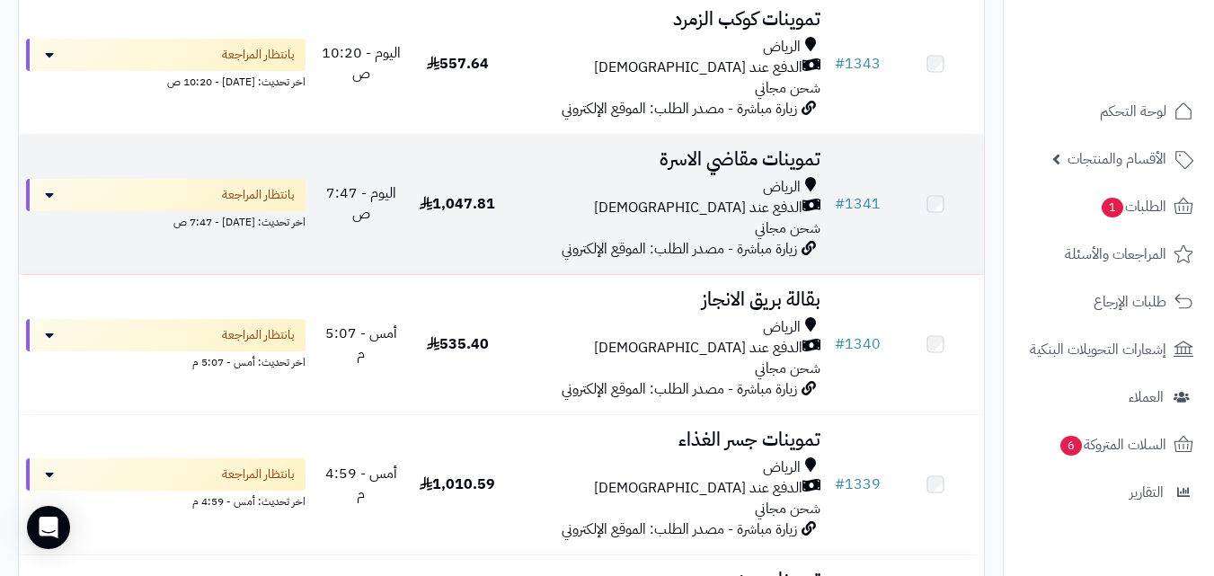
click at [599, 217] on div "الدفع عند [DEMOGRAPHIC_DATA]" at bounding box center [666, 208] width 307 height 21
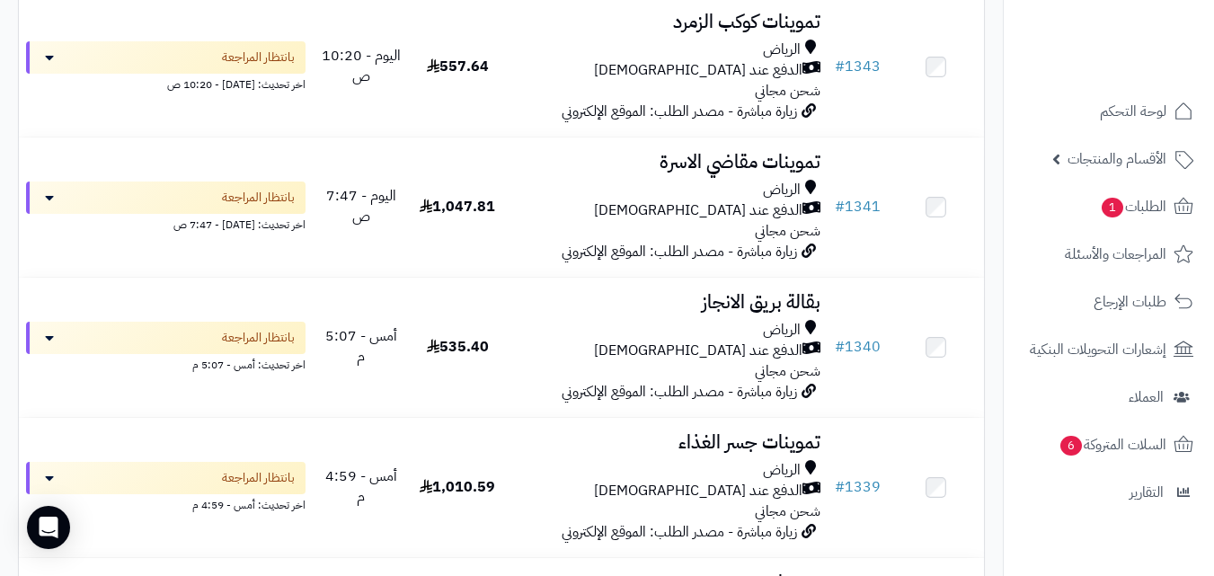
scroll to position [421, 0]
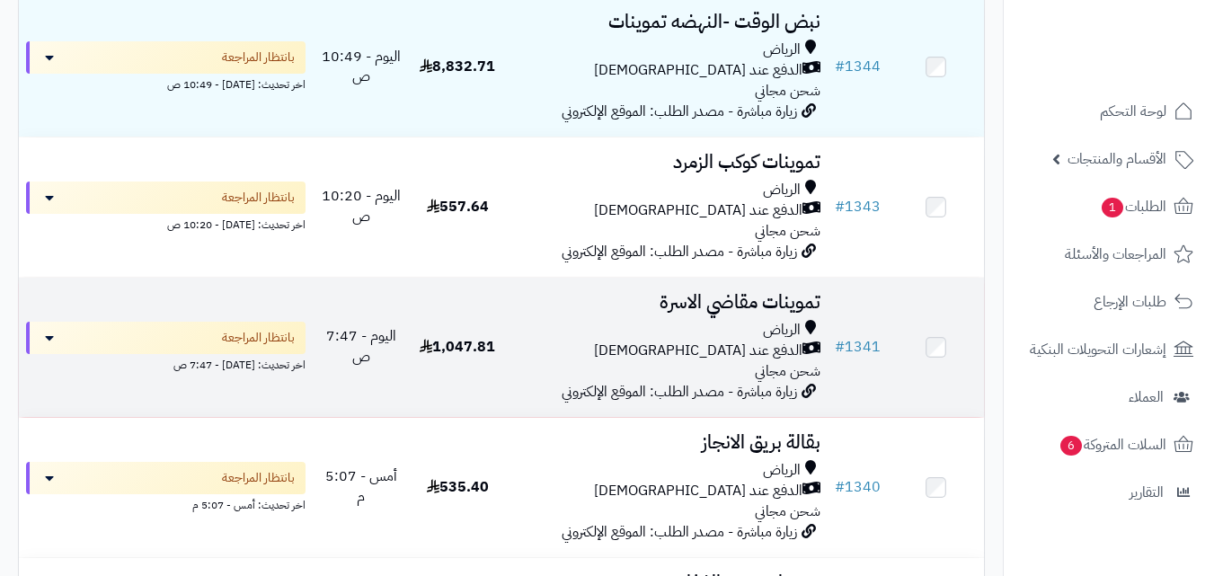
scroll to position [277, 0]
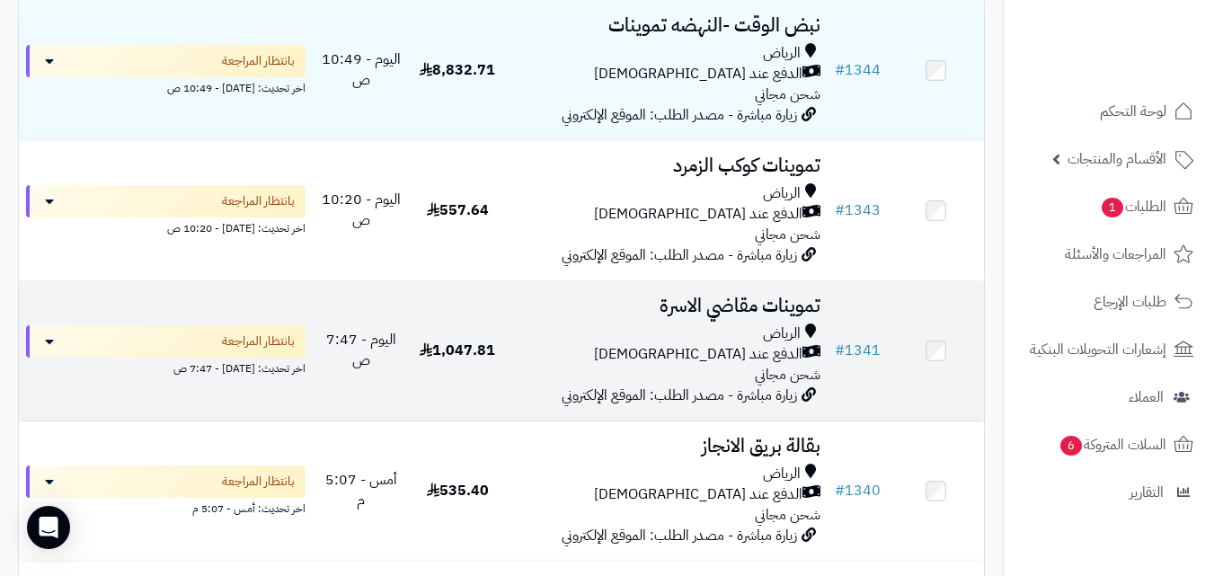
click at [577, 360] on div "الدفع عند [DEMOGRAPHIC_DATA]" at bounding box center [666, 354] width 307 height 21
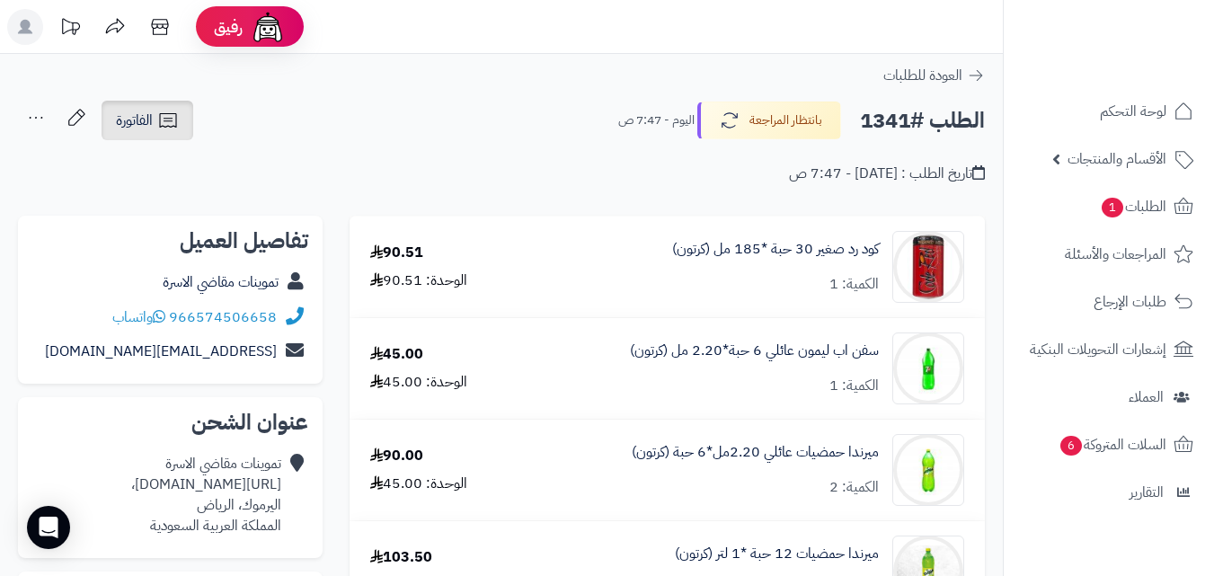
click at [185, 131] on link "الفاتورة" at bounding box center [148, 121] width 92 height 40
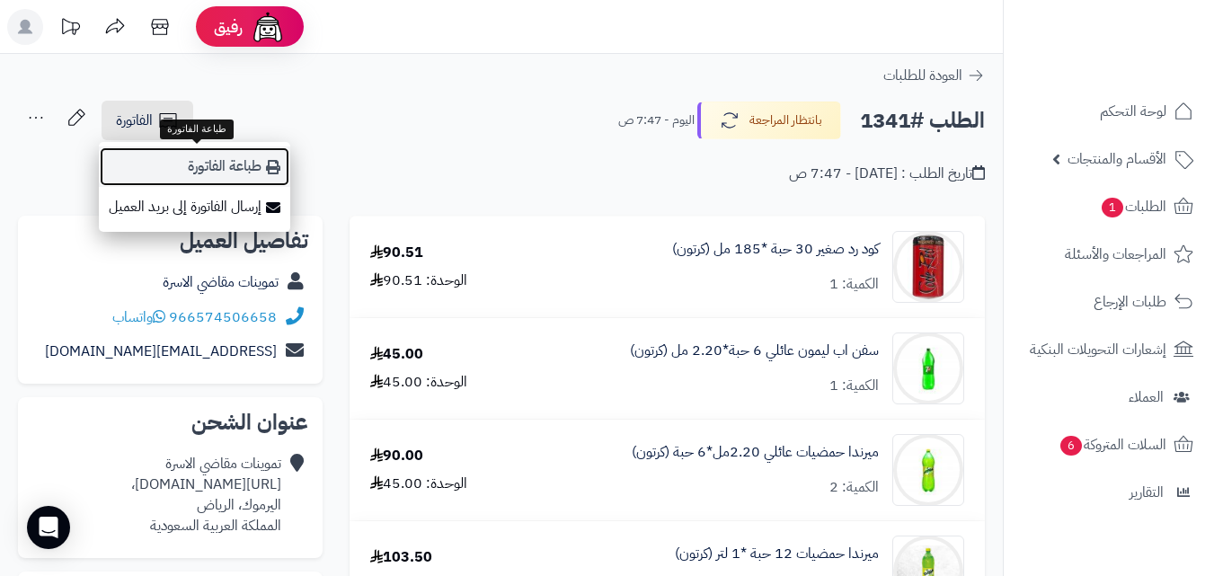
click at [238, 177] on link "طباعة الفاتورة" at bounding box center [194, 166] width 191 height 40
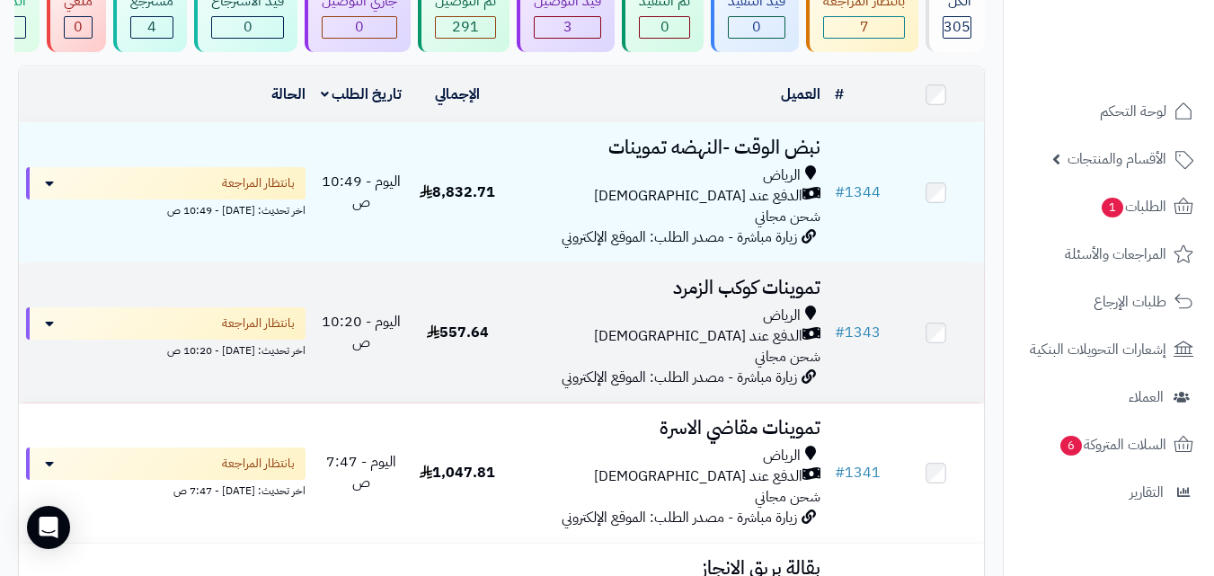
scroll to position [150, 0]
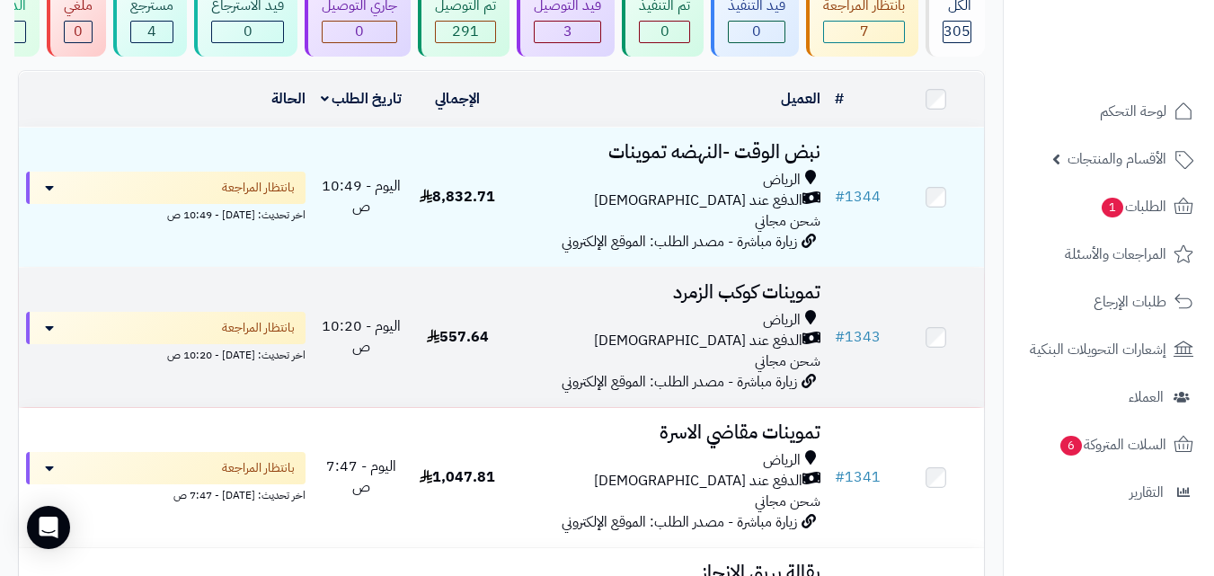
click at [564, 364] on div "[PERSON_NAME] عند الاستلام شحن مجاني" at bounding box center [666, 341] width 307 height 62
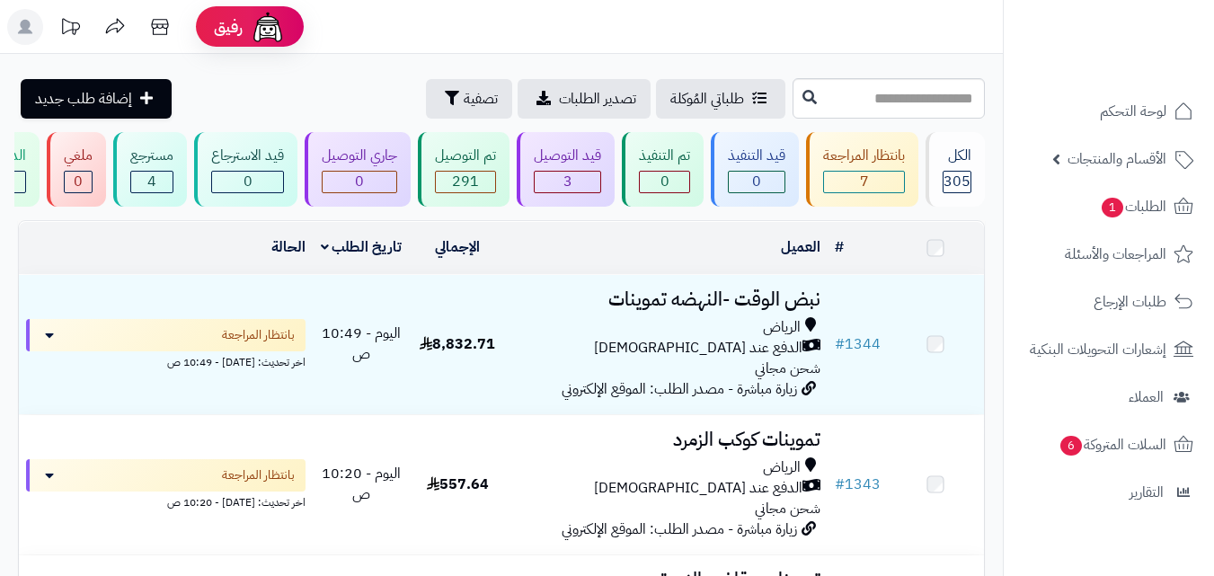
scroll to position [151, 0]
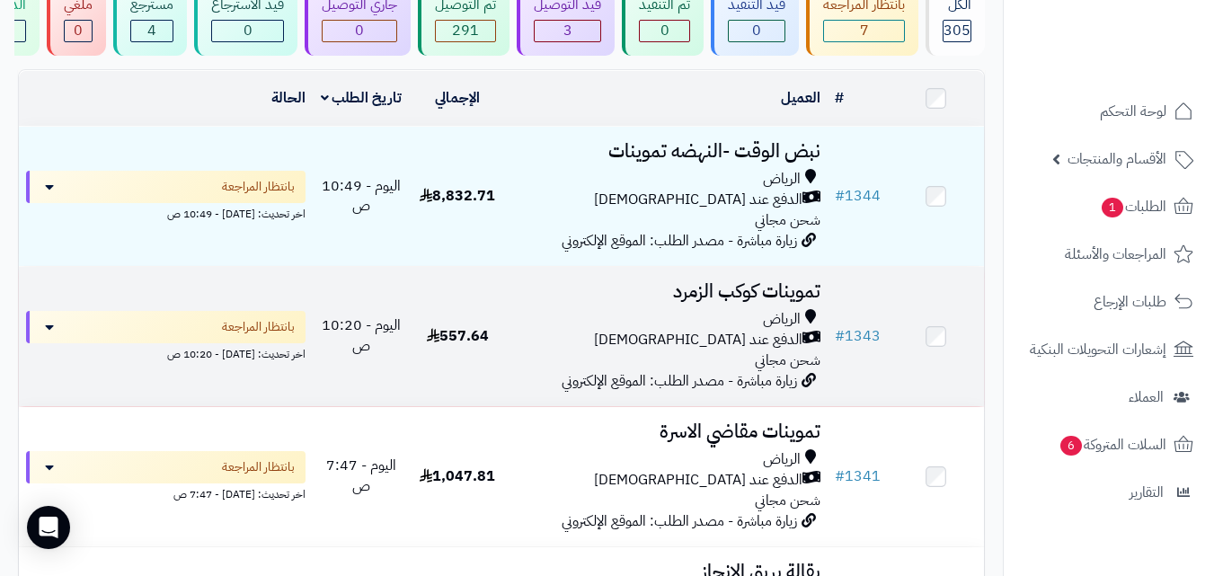
click at [608, 316] on td "تموينات كوكب الزمرد الرياض الدفع عند الاستلام شحن مجاني زيارة مباشرة - مصدر الط…" at bounding box center [667, 336] width 322 height 139
click at [599, 302] on h3 "تموينات كوكب الزمرد" at bounding box center [666, 291] width 307 height 21
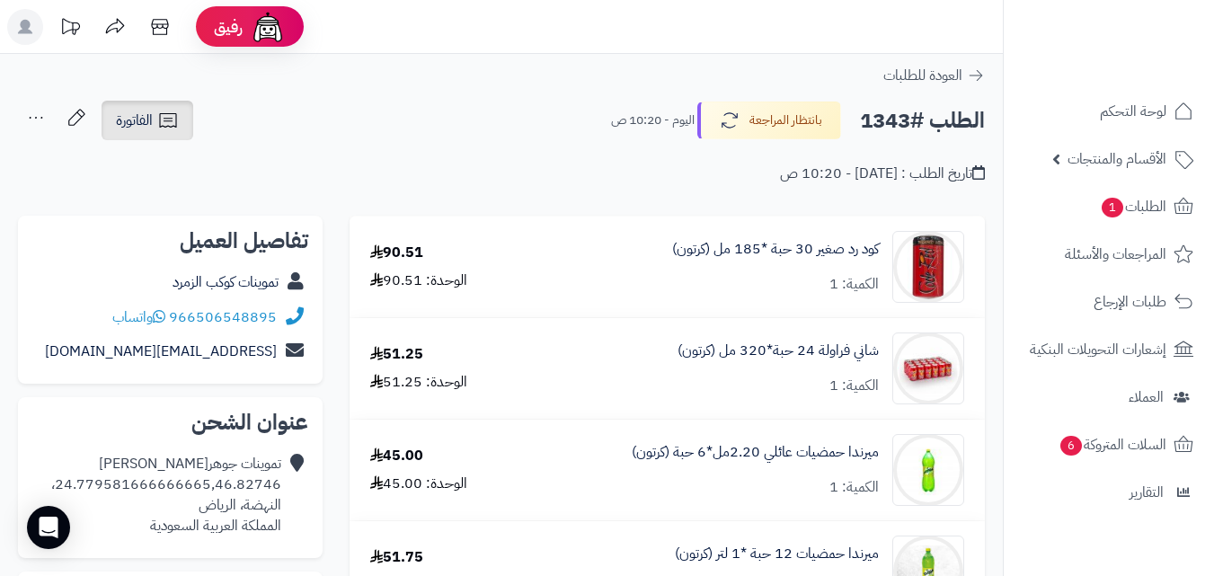
click at [123, 134] on link "الفاتورة" at bounding box center [148, 121] width 92 height 40
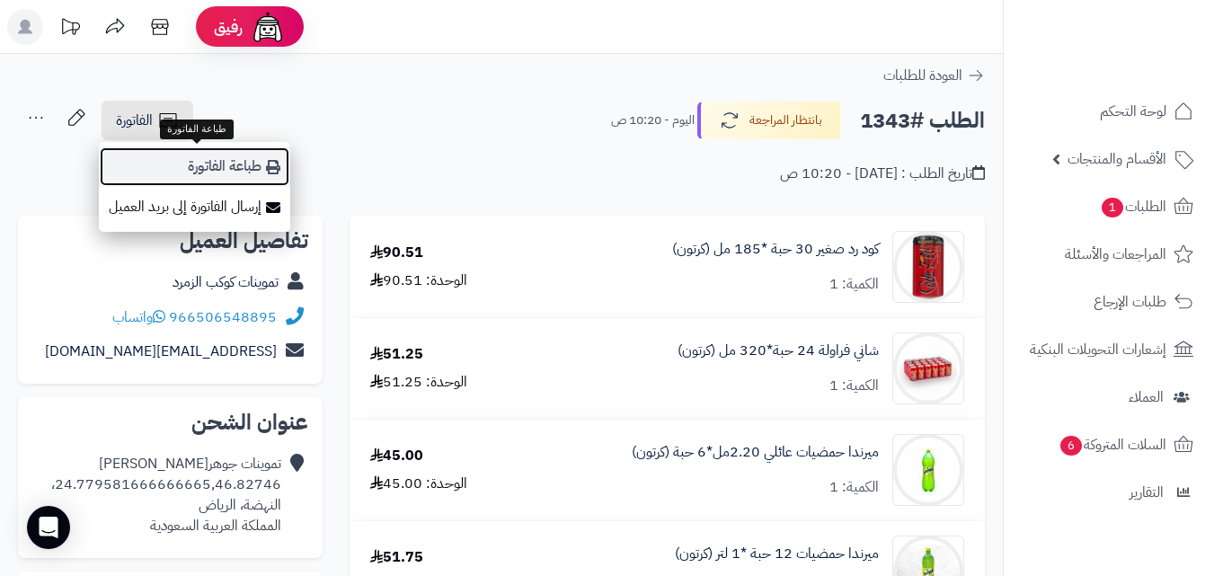
click at [138, 163] on link "طباعة الفاتورة" at bounding box center [194, 166] width 191 height 40
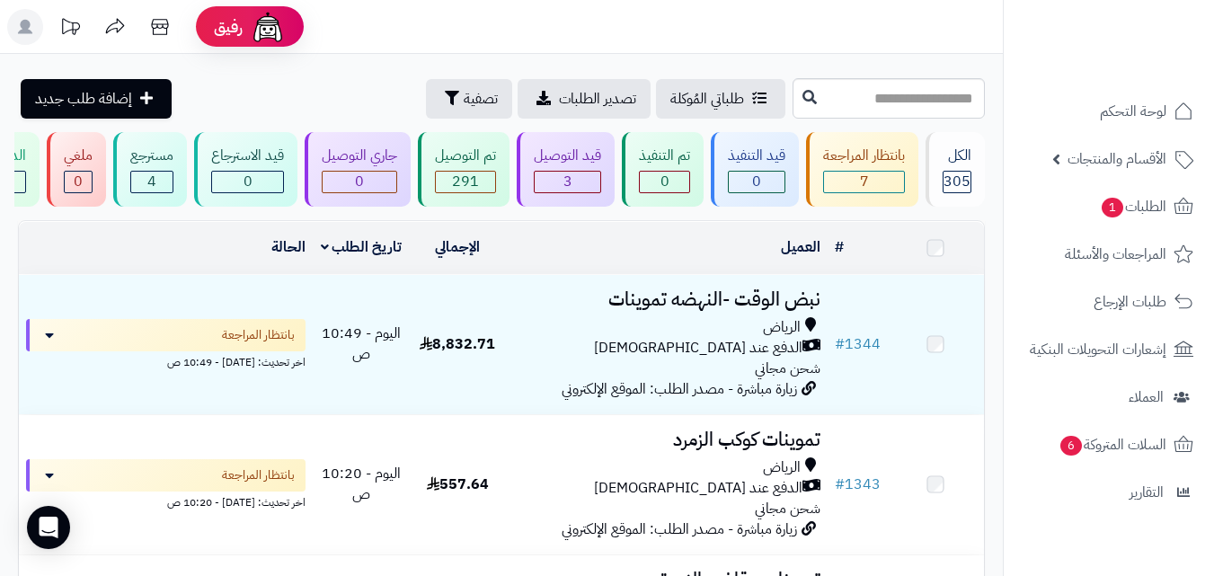
scroll to position [152, 0]
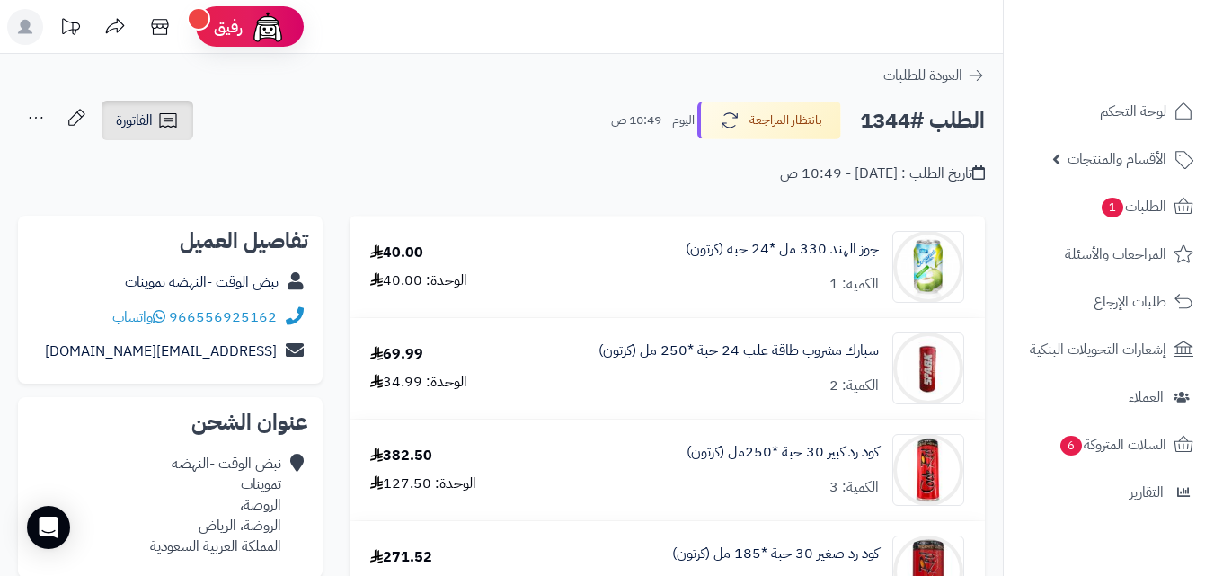
click at [152, 127] on span "الفاتورة" at bounding box center [134, 121] width 37 height 22
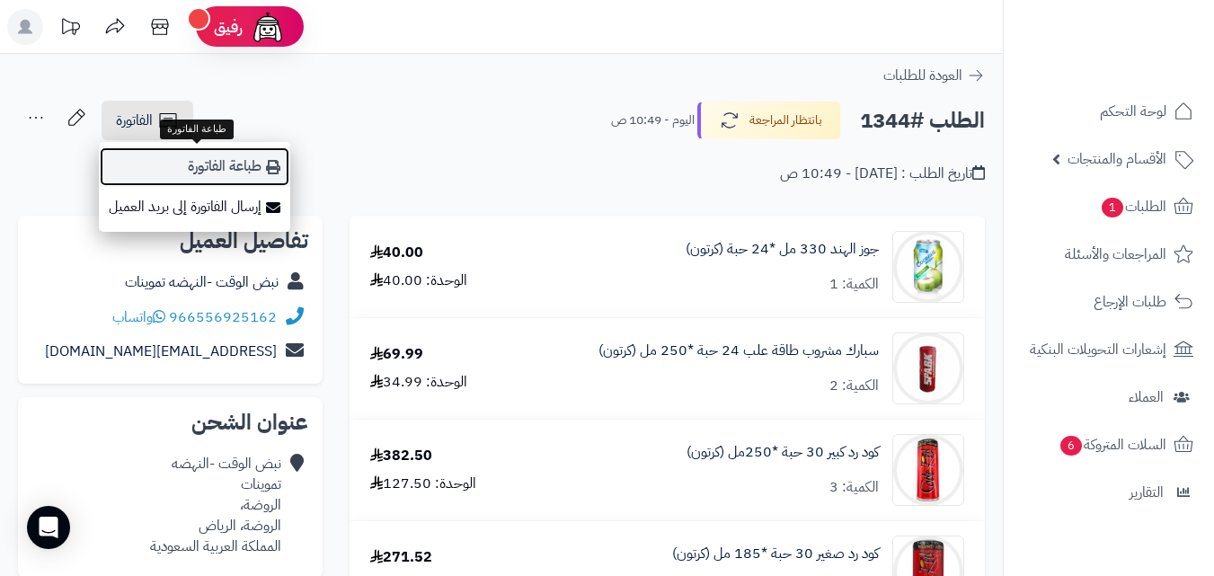
click at [193, 167] on link "طباعة الفاتورة" at bounding box center [194, 166] width 191 height 40
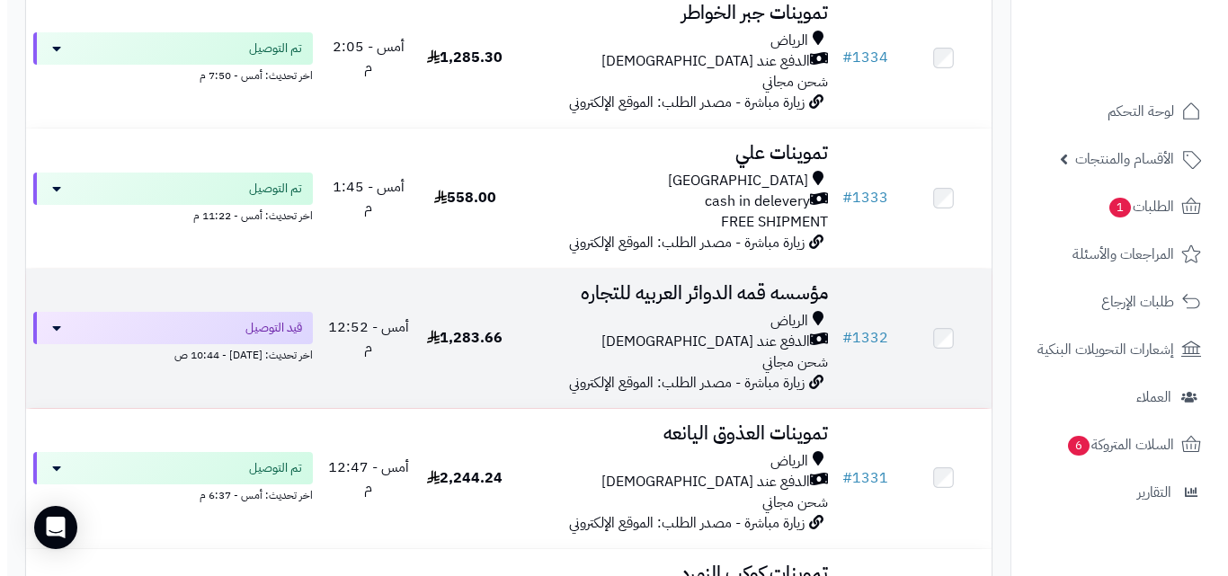
scroll to position [1375, 0]
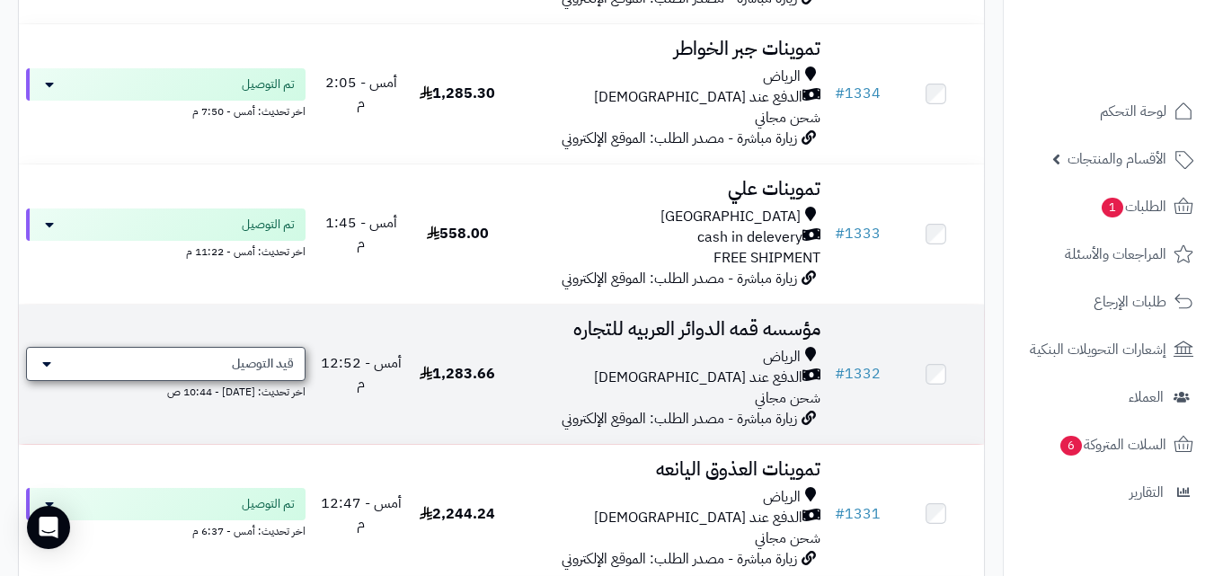
click at [267, 373] on span "قيد التوصيل" at bounding box center [263, 364] width 62 height 18
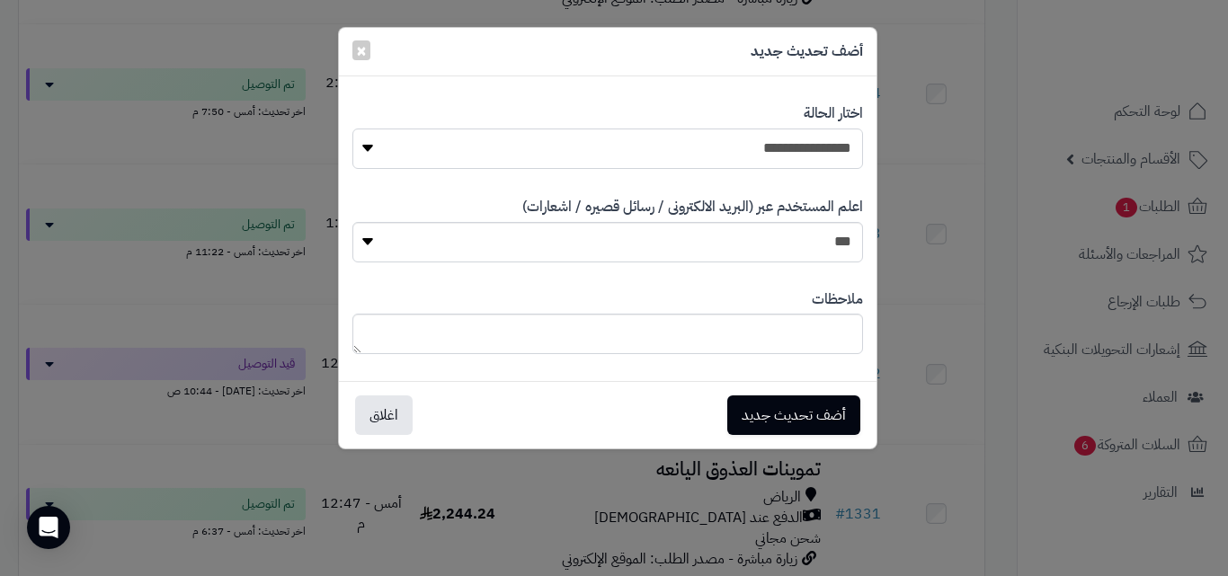
click at [656, 147] on select "**********" at bounding box center [607, 149] width 510 height 40
select select "**"
click at [352, 129] on select "**********" at bounding box center [607, 149] width 510 height 40
click at [784, 412] on button "أضف تحديث جديد" at bounding box center [793, 415] width 133 height 40
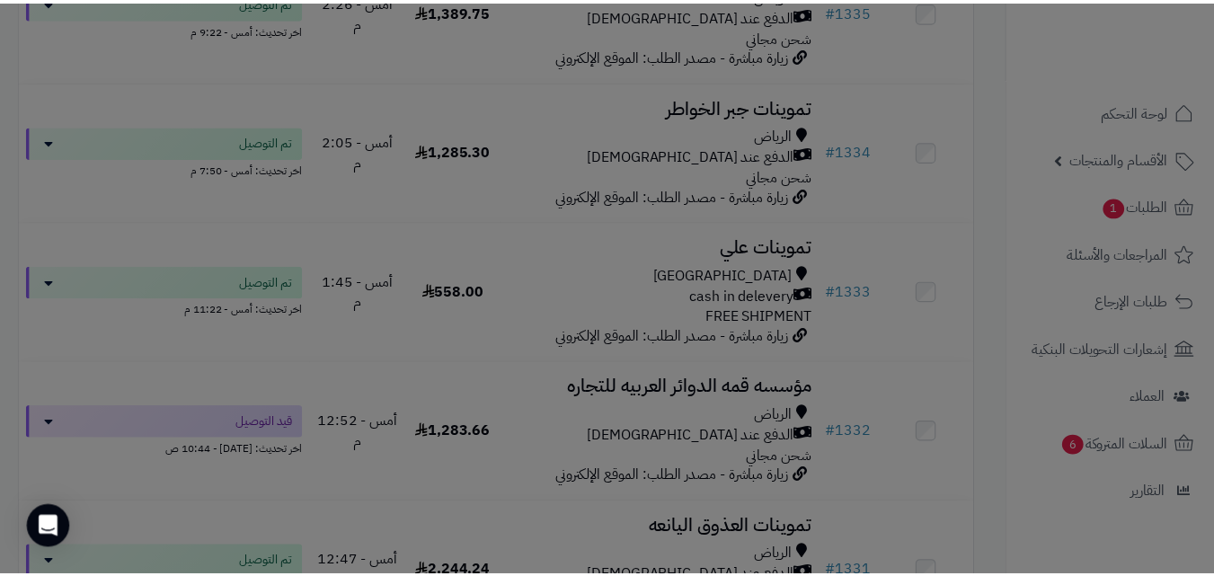
scroll to position [1434, 0]
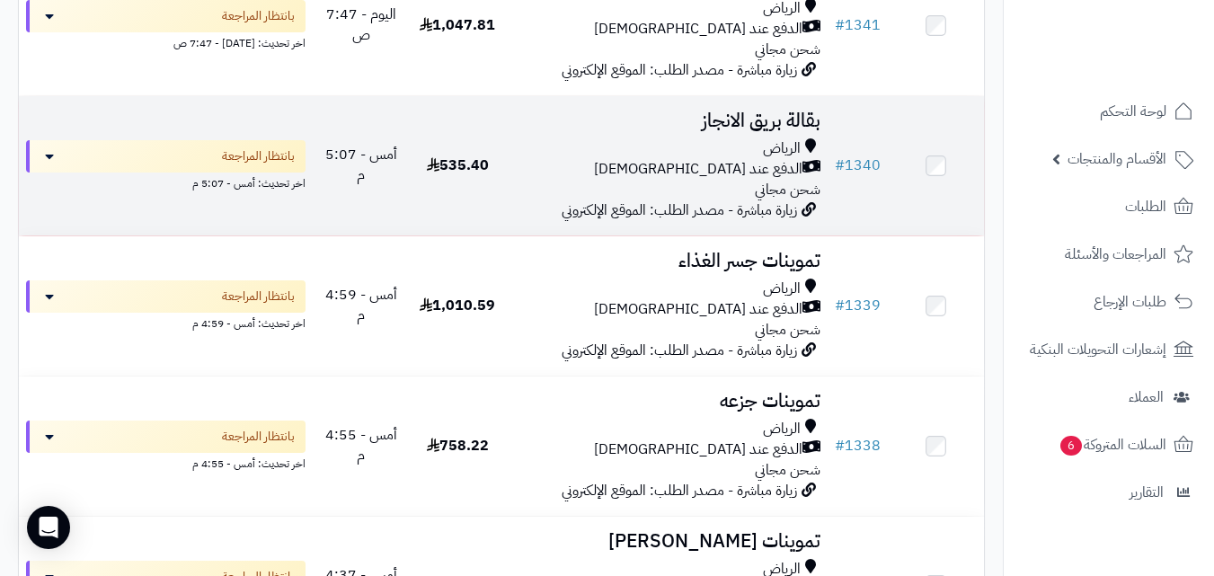
scroll to position [575, 0]
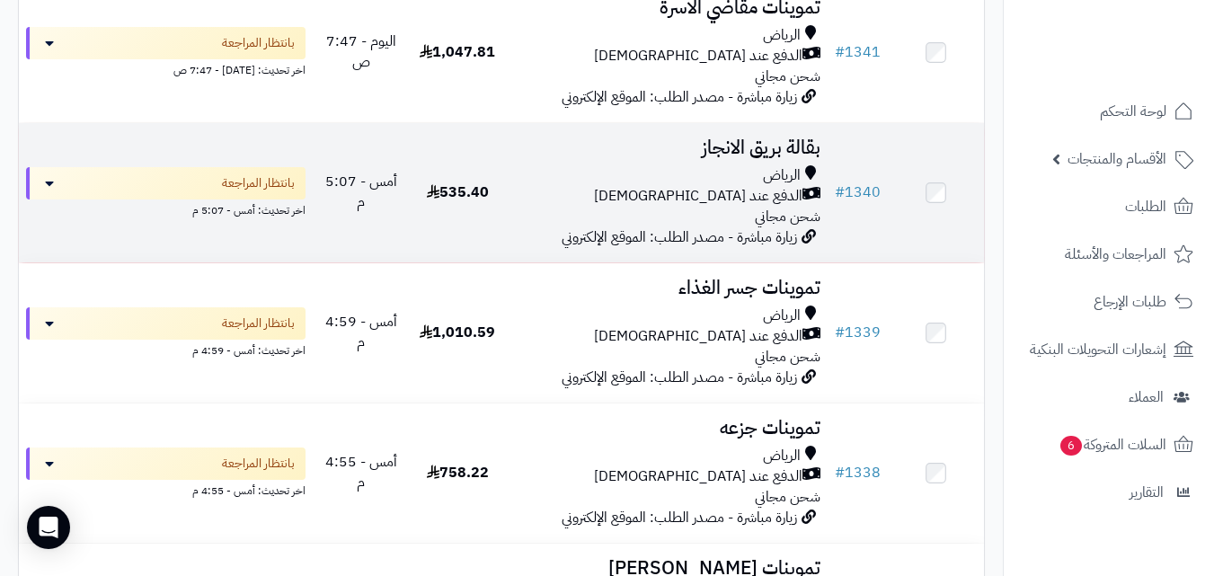
click at [495, 200] on td "535.40" at bounding box center [458, 192] width 96 height 139
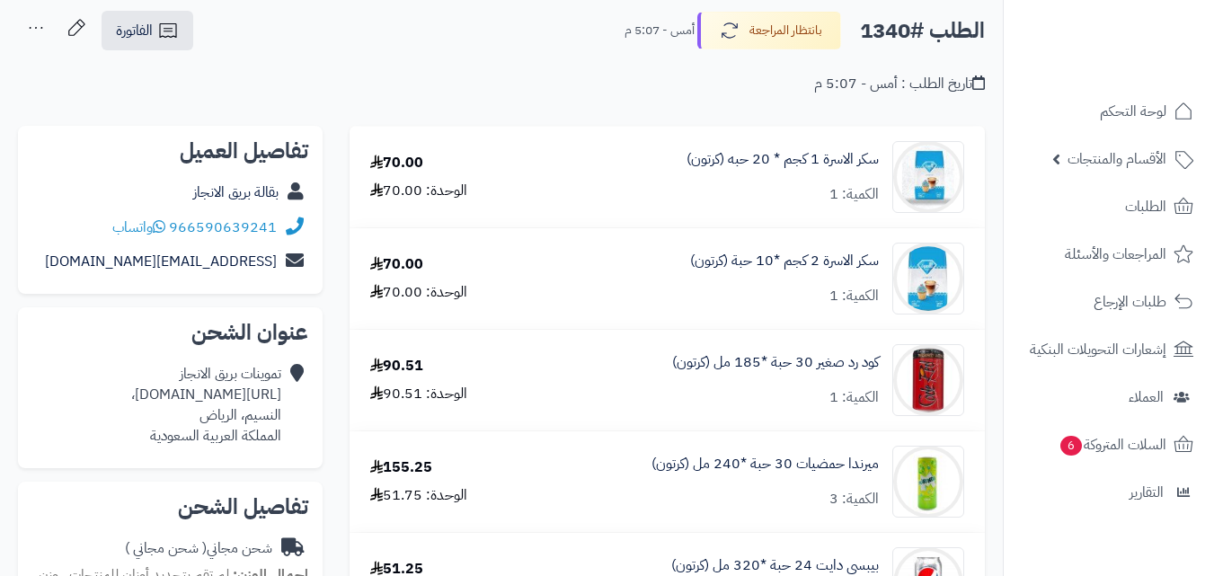
scroll to position [117, 0]
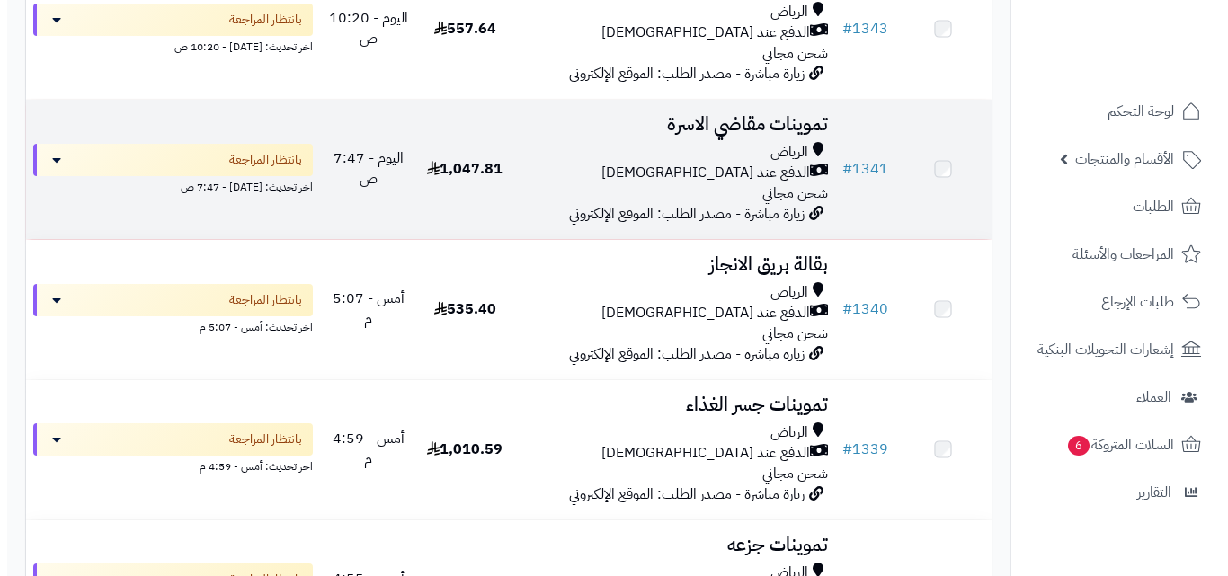
scroll to position [431, 0]
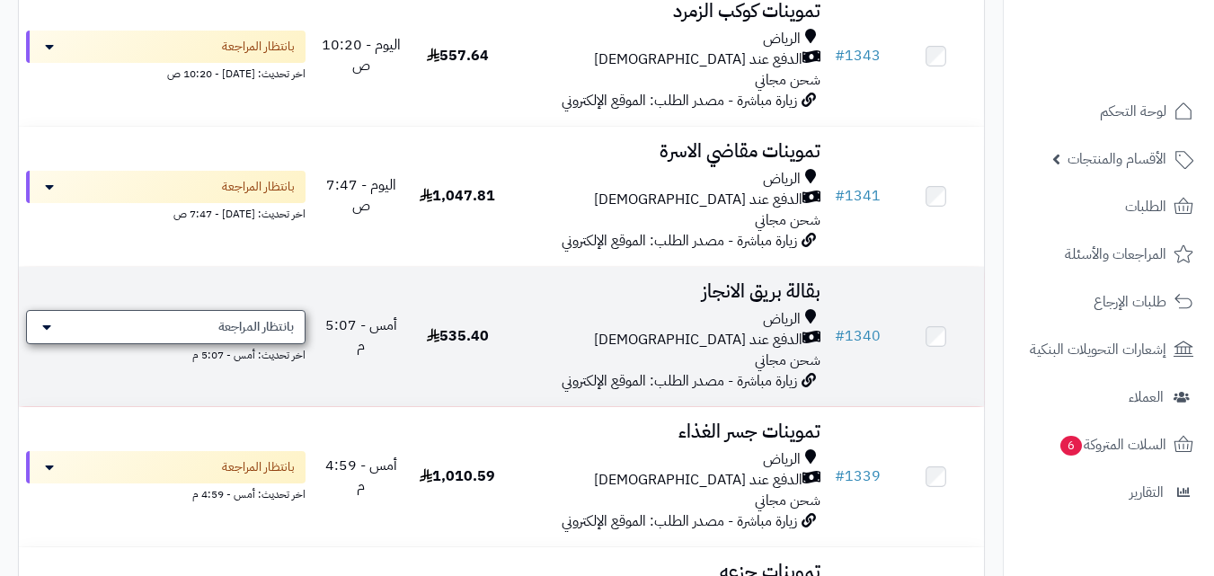
click at [185, 335] on div "بانتظار المراجعة" at bounding box center [166, 327] width 280 height 34
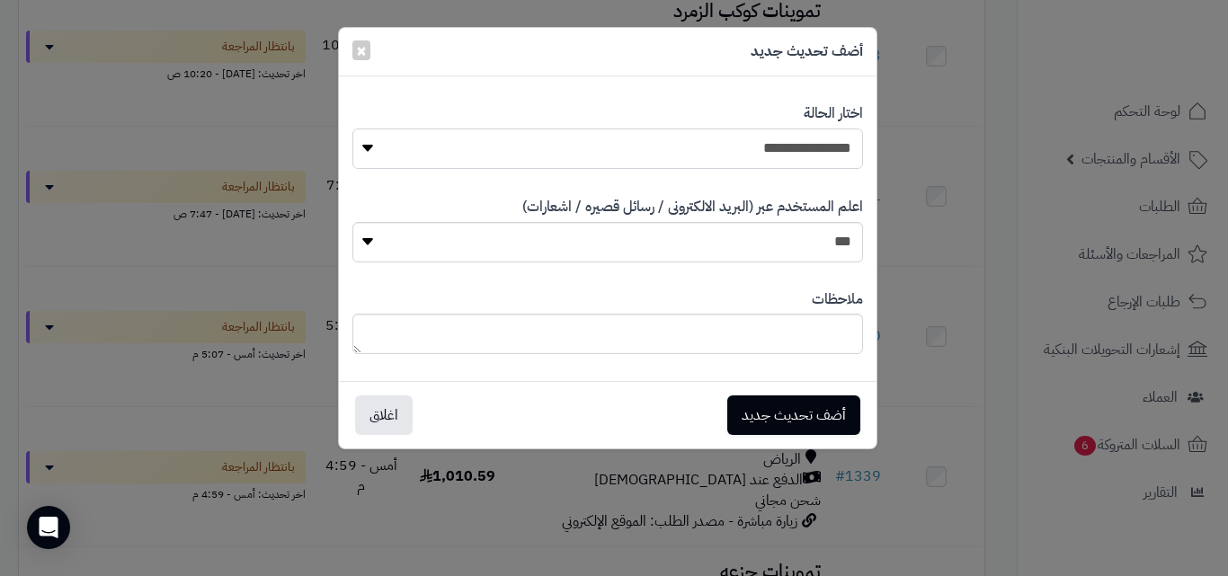
click at [758, 146] on select "**********" at bounding box center [607, 149] width 510 height 40
select select "**"
click at [352, 129] on select "**********" at bounding box center [607, 149] width 510 height 40
click at [779, 420] on button "أضف تحديث جديد" at bounding box center [793, 415] width 133 height 40
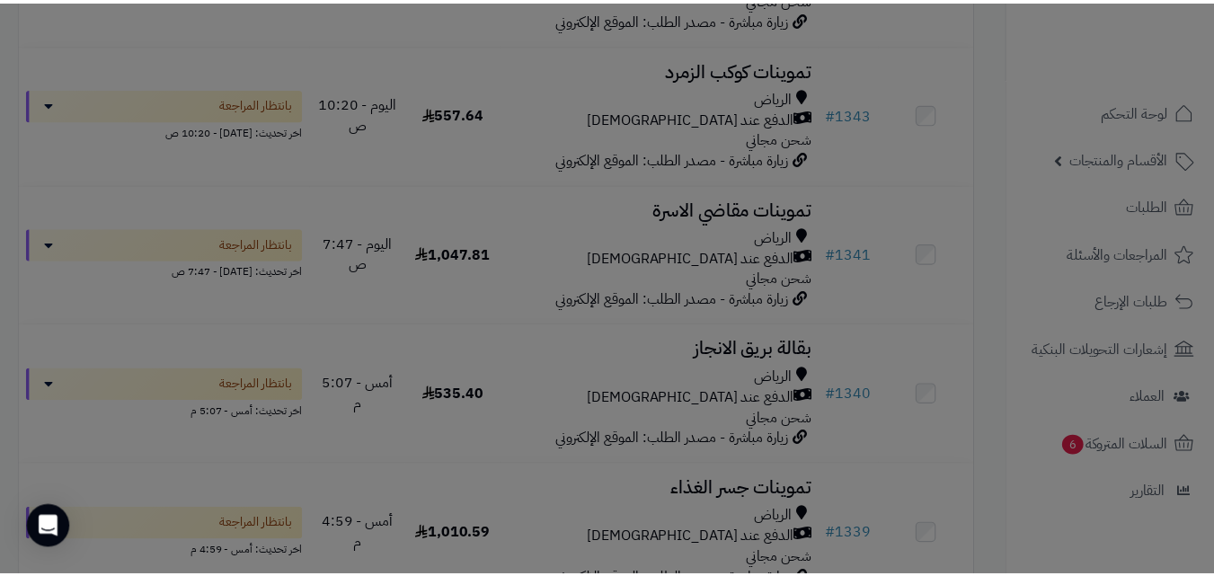
scroll to position [489, 0]
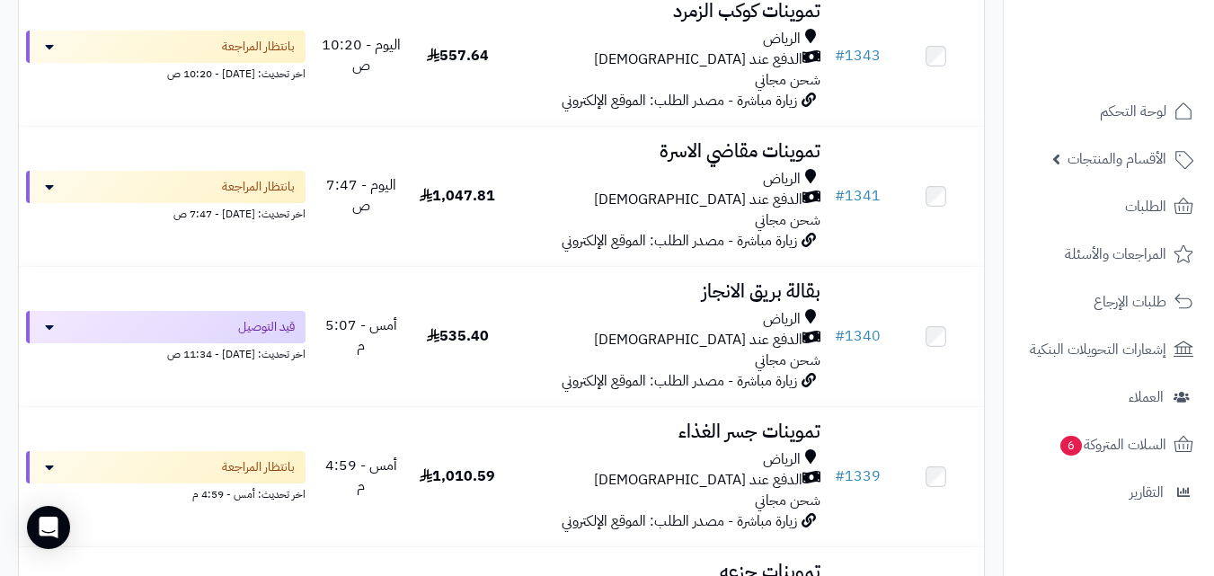
scroll to position [431, 0]
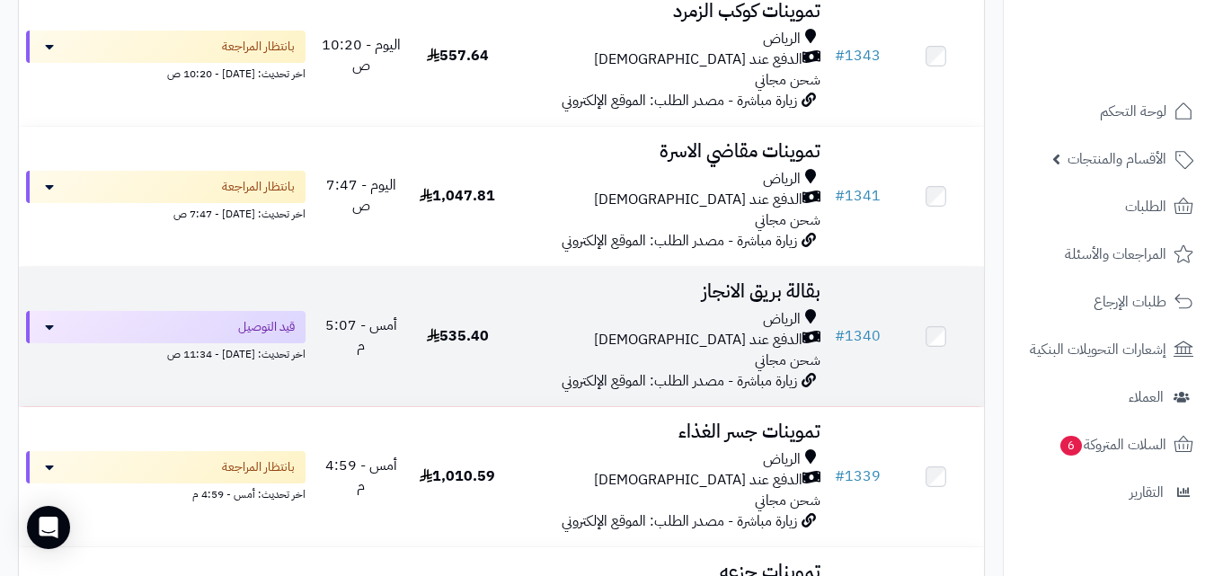
click at [579, 294] on h3 "بقالة بريق الانجاز" at bounding box center [666, 291] width 307 height 21
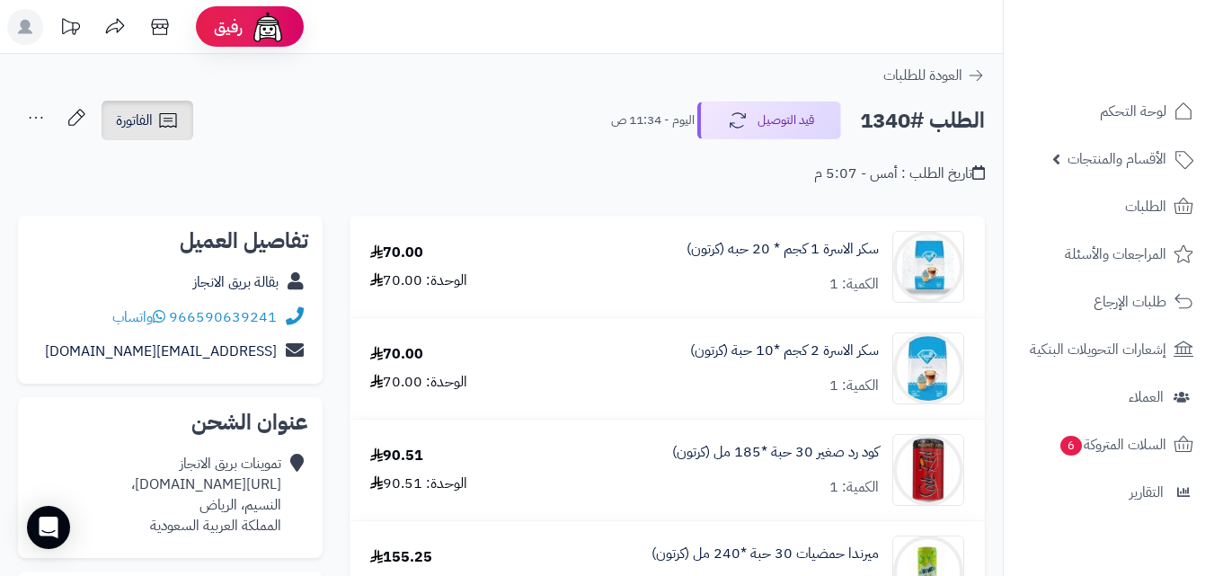
click at [153, 132] on link "الفاتورة" at bounding box center [148, 121] width 92 height 40
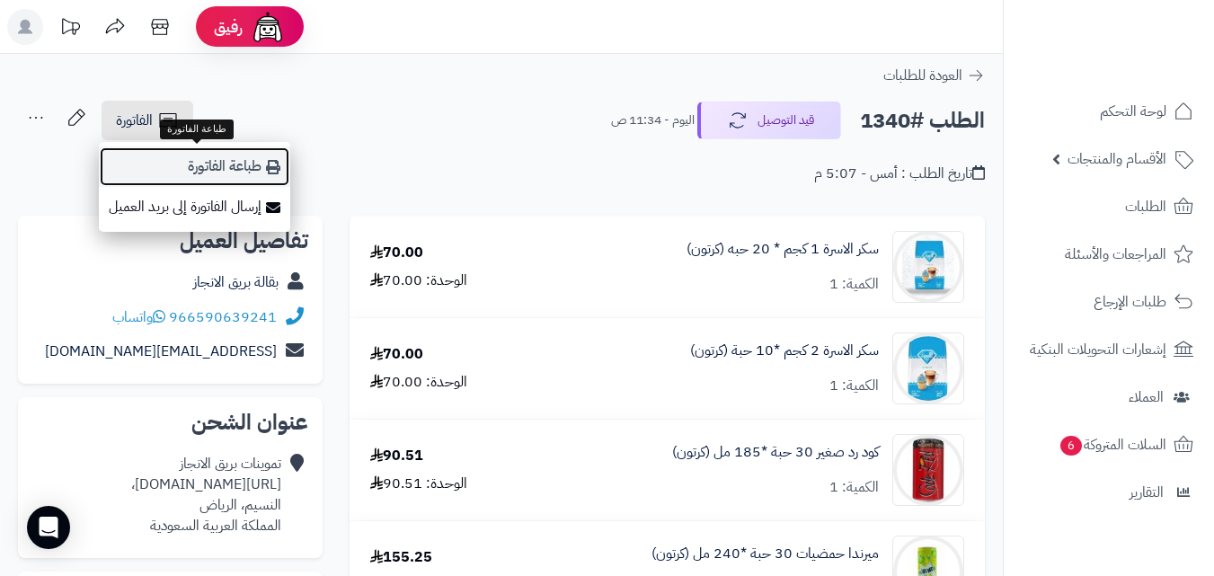
click at [170, 158] on link "طباعة الفاتورة" at bounding box center [194, 166] width 191 height 40
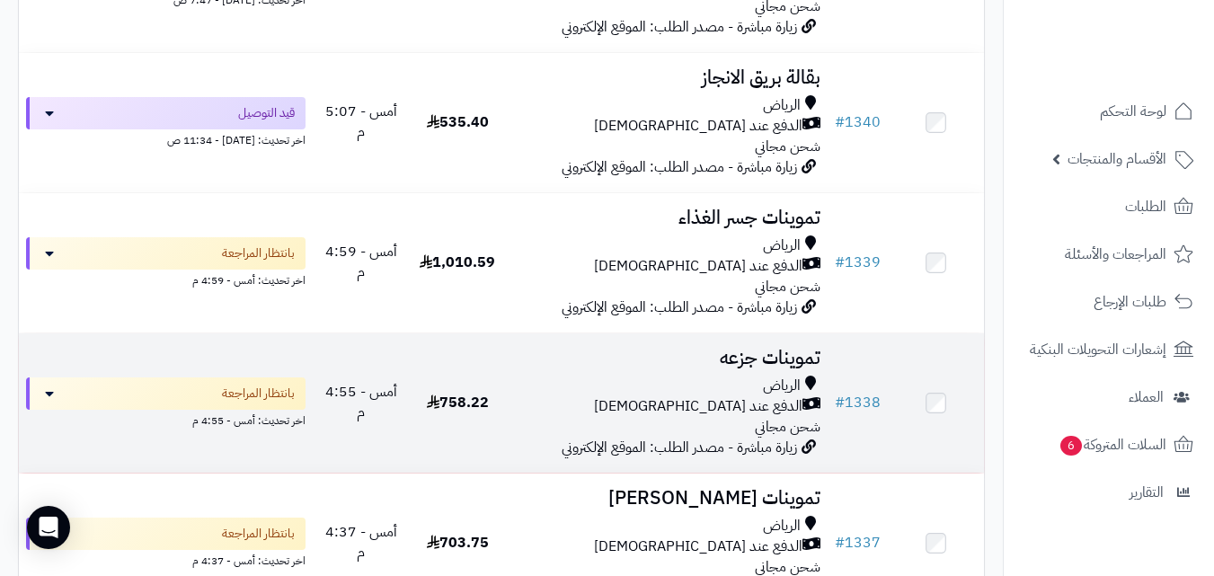
scroll to position [647, 0]
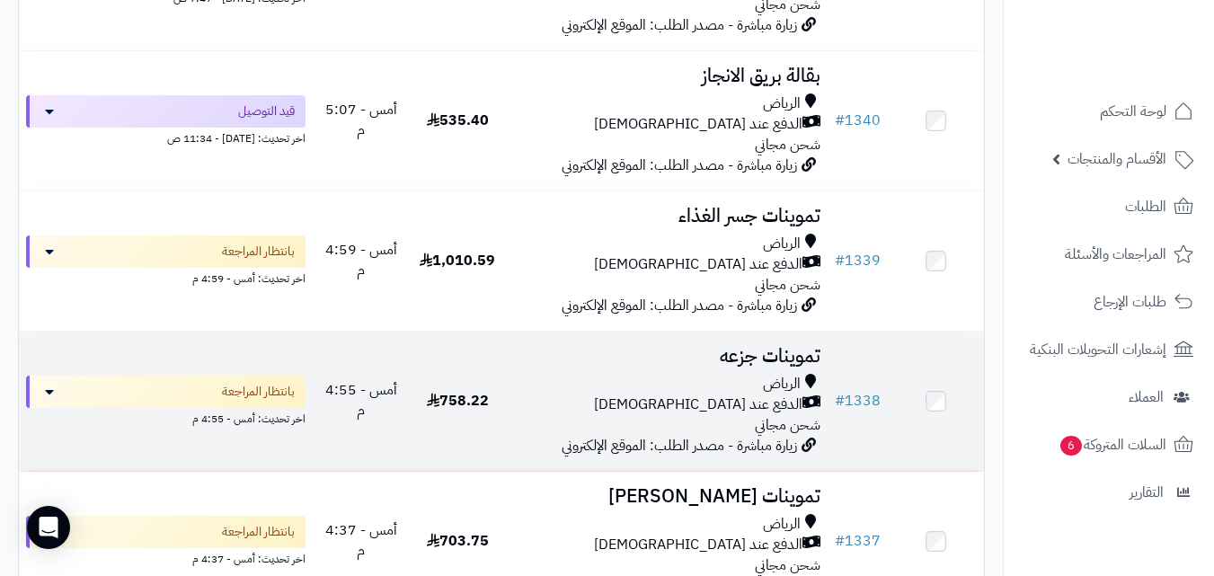
click at [675, 407] on div "الدفع عند [DEMOGRAPHIC_DATA]" at bounding box center [666, 405] width 307 height 21
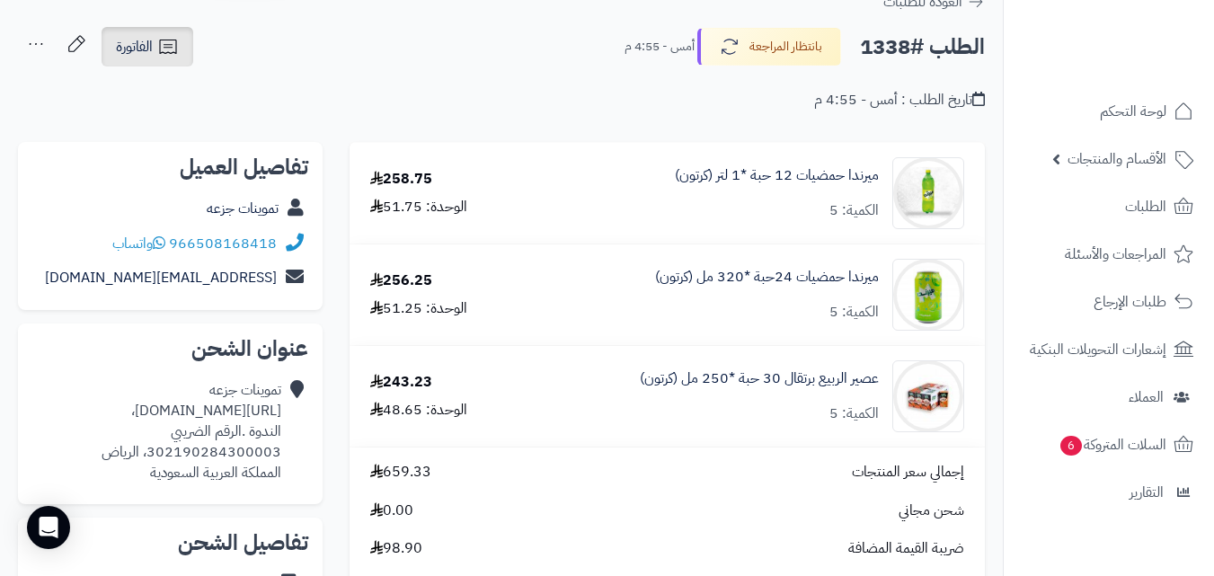
scroll to position [70, 0]
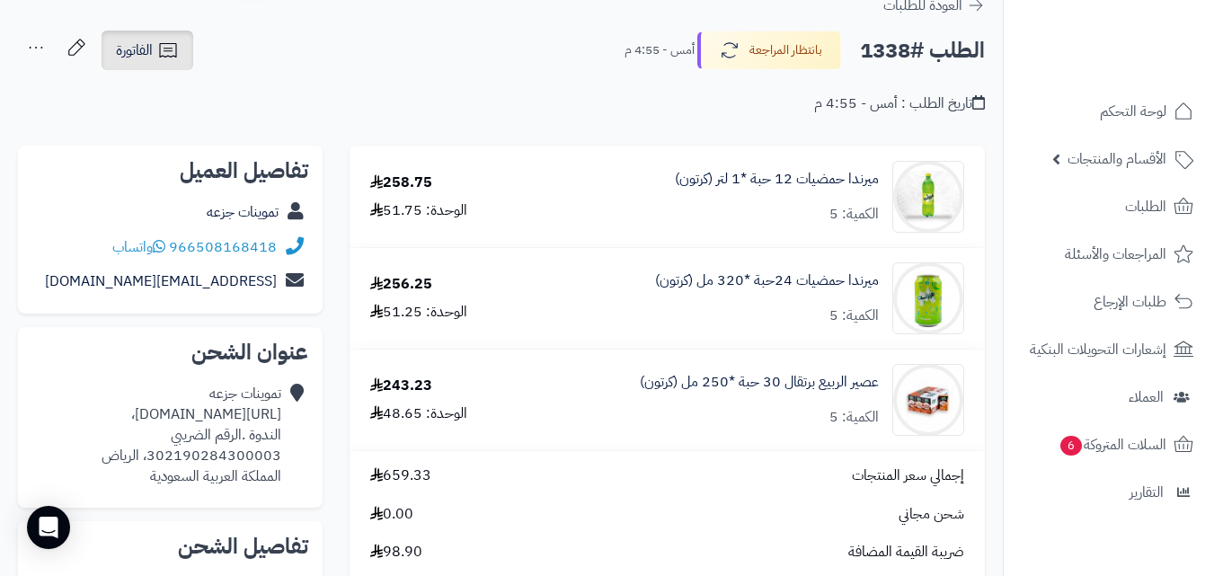
click at [151, 56] on span "الفاتورة" at bounding box center [134, 51] width 37 height 22
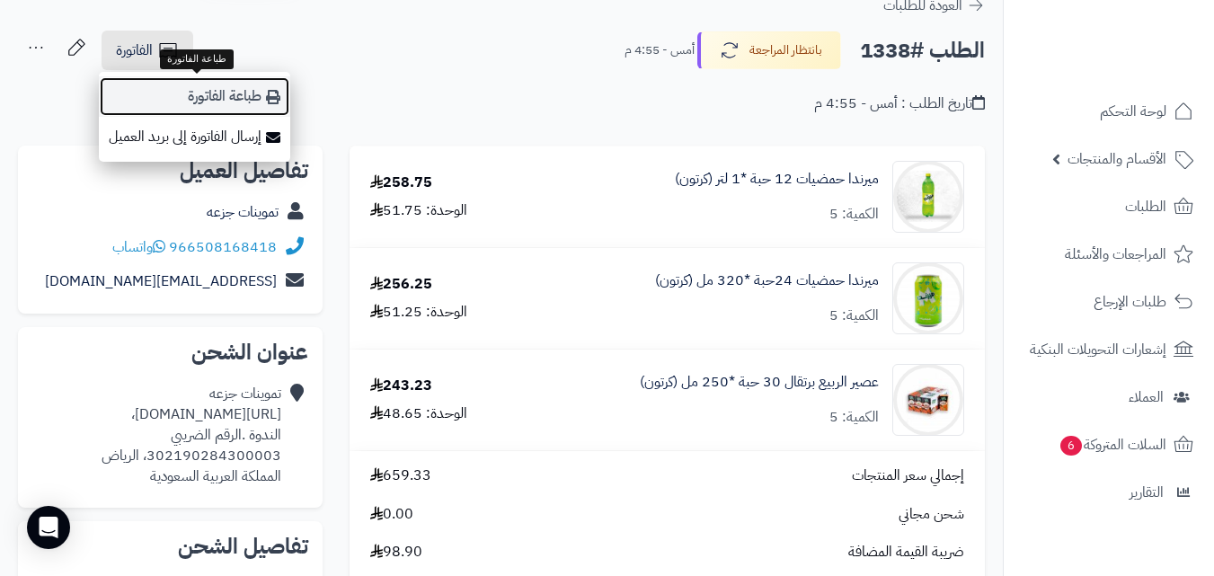
click at [178, 85] on link "طباعة الفاتورة" at bounding box center [194, 96] width 191 height 40
